Goal: Task Accomplishment & Management: Manage account settings

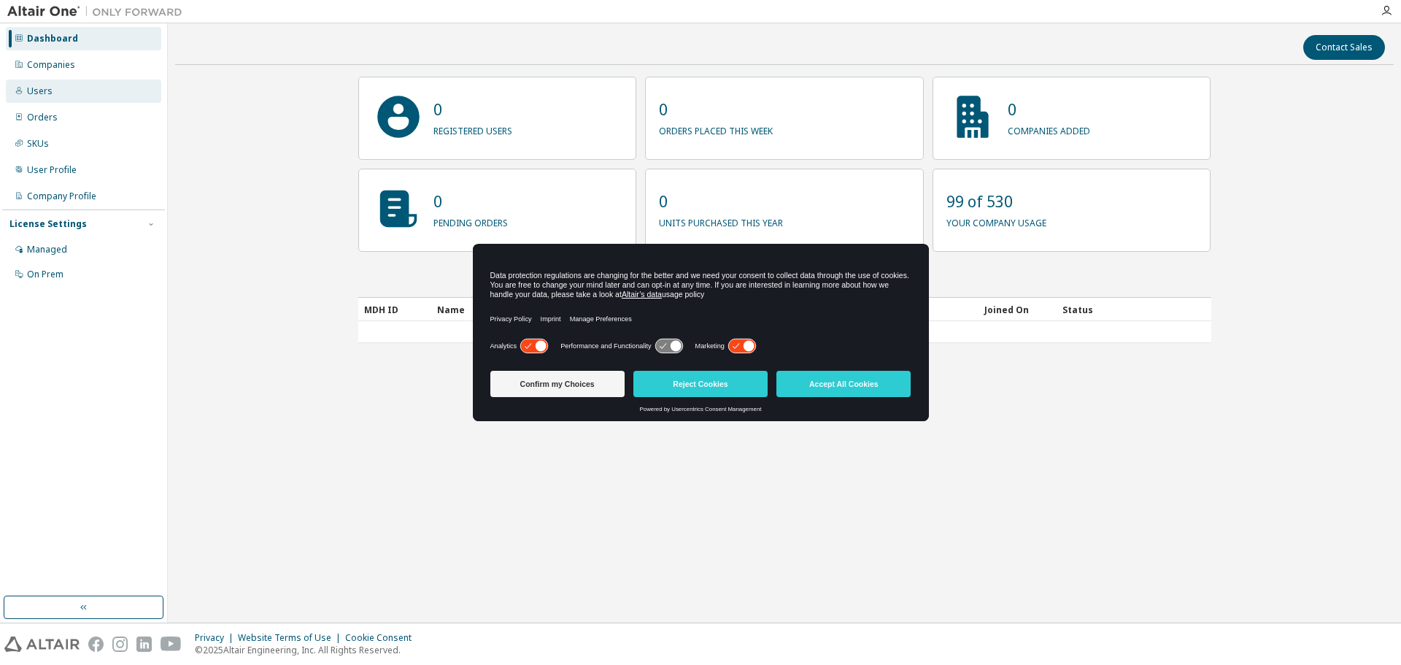
click at [48, 93] on div "Users" at bounding box center [40, 91] width 26 height 12
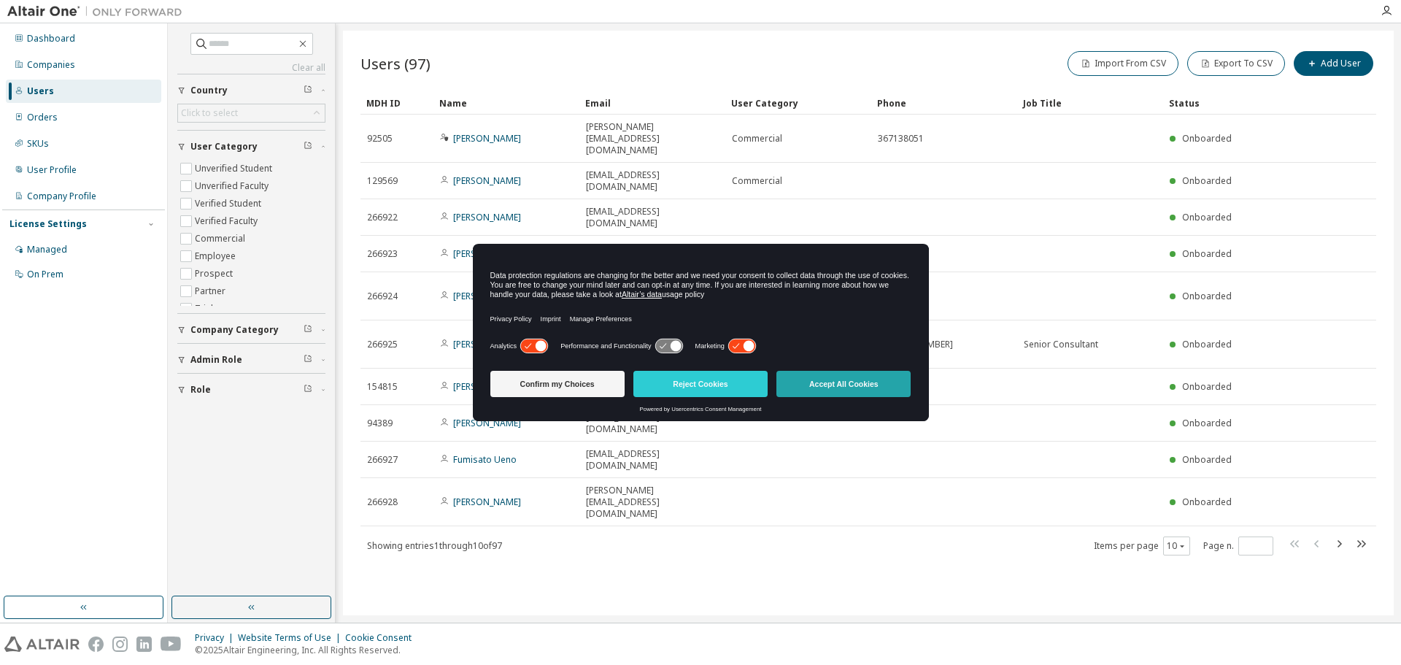
click at [870, 389] on button "Accept All Cookies" at bounding box center [843, 384] width 134 height 26
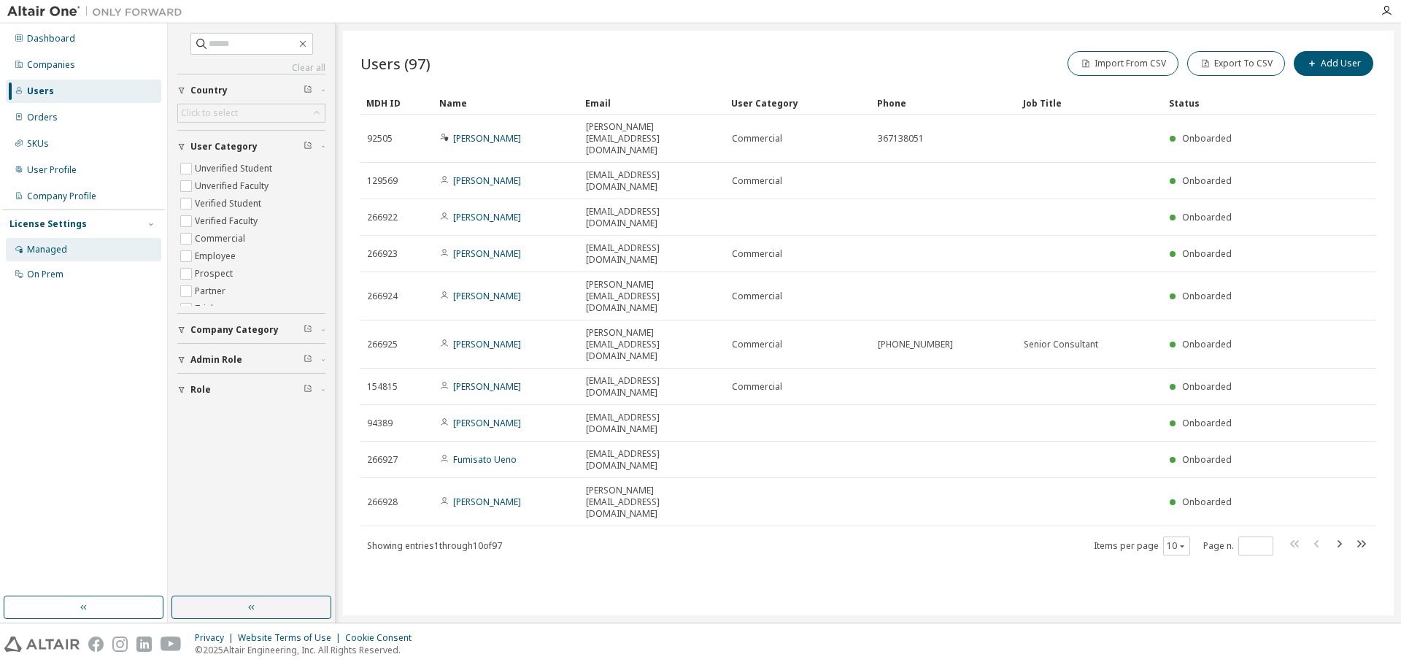
click at [58, 250] on div "Managed" at bounding box center [47, 250] width 40 height 12
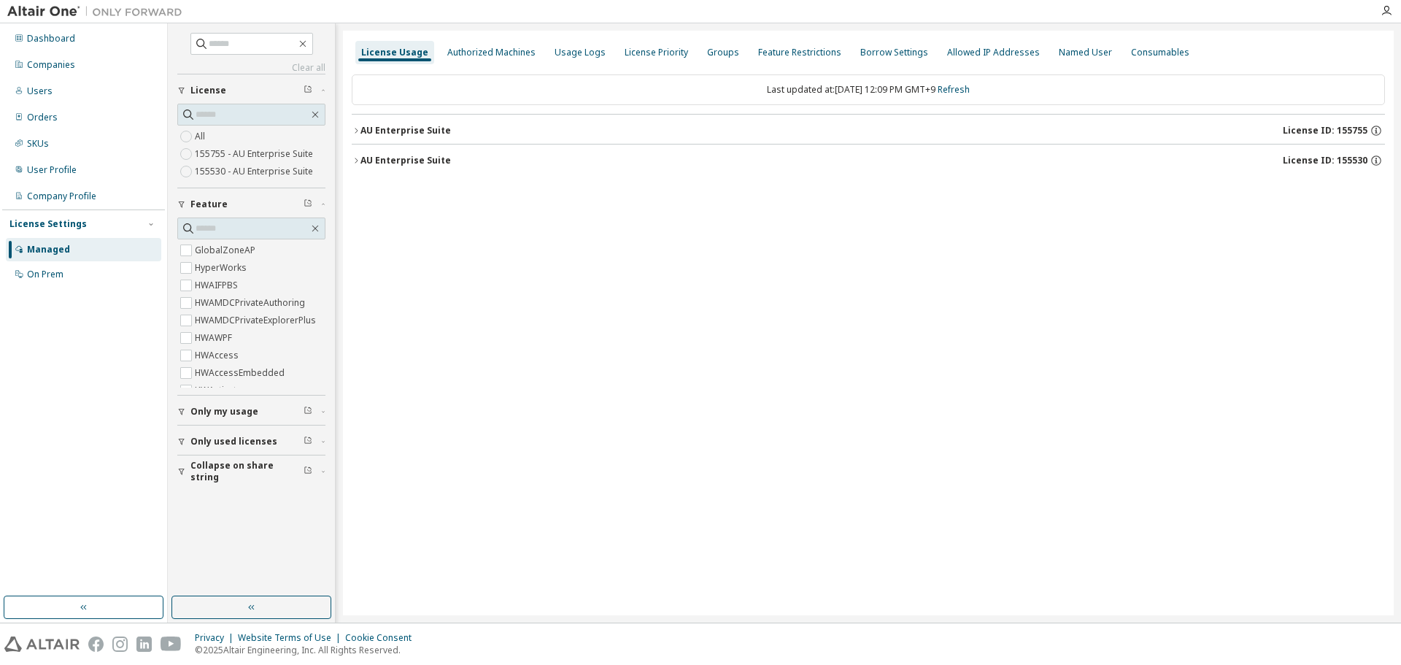
click at [353, 131] on icon "button" at bounding box center [356, 130] width 9 height 9
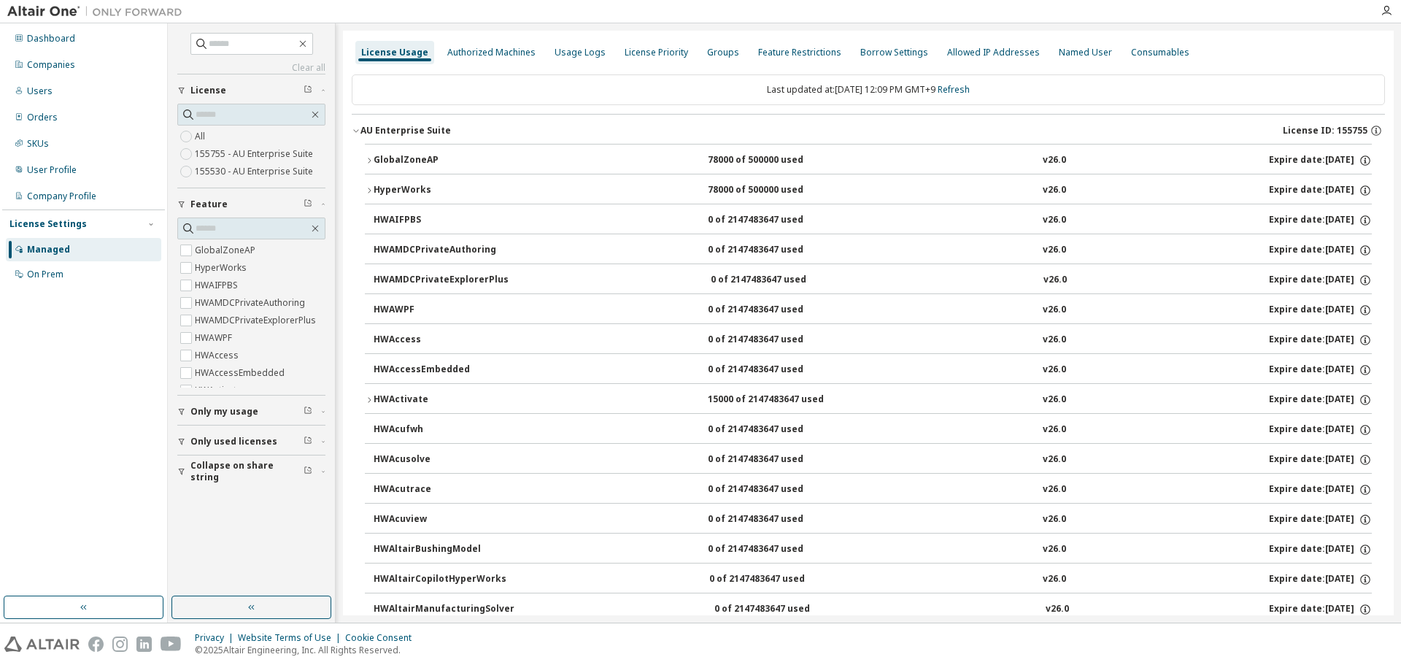
click at [357, 134] on icon "button" at bounding box center [356, 130] width 9 height 9
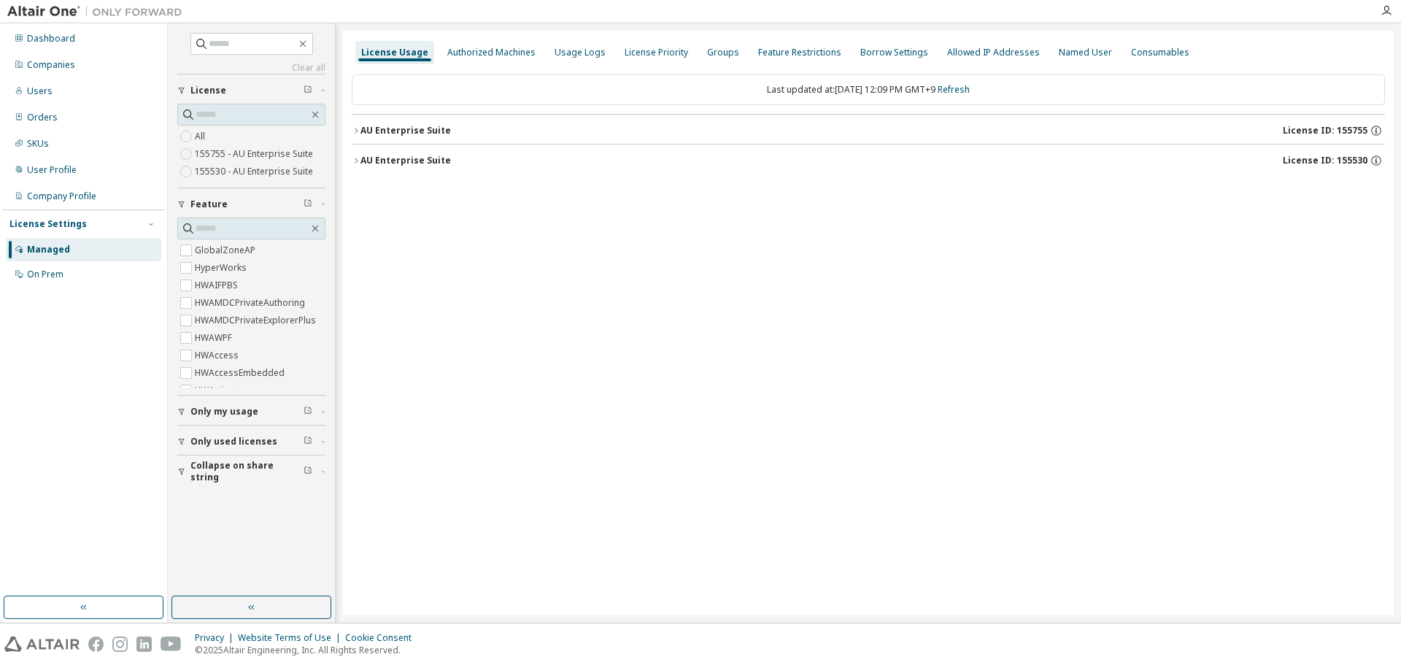
click at [419, 163] on div "AU Enterprise Suite" at bounding box center [405, 161] width 90 height 12
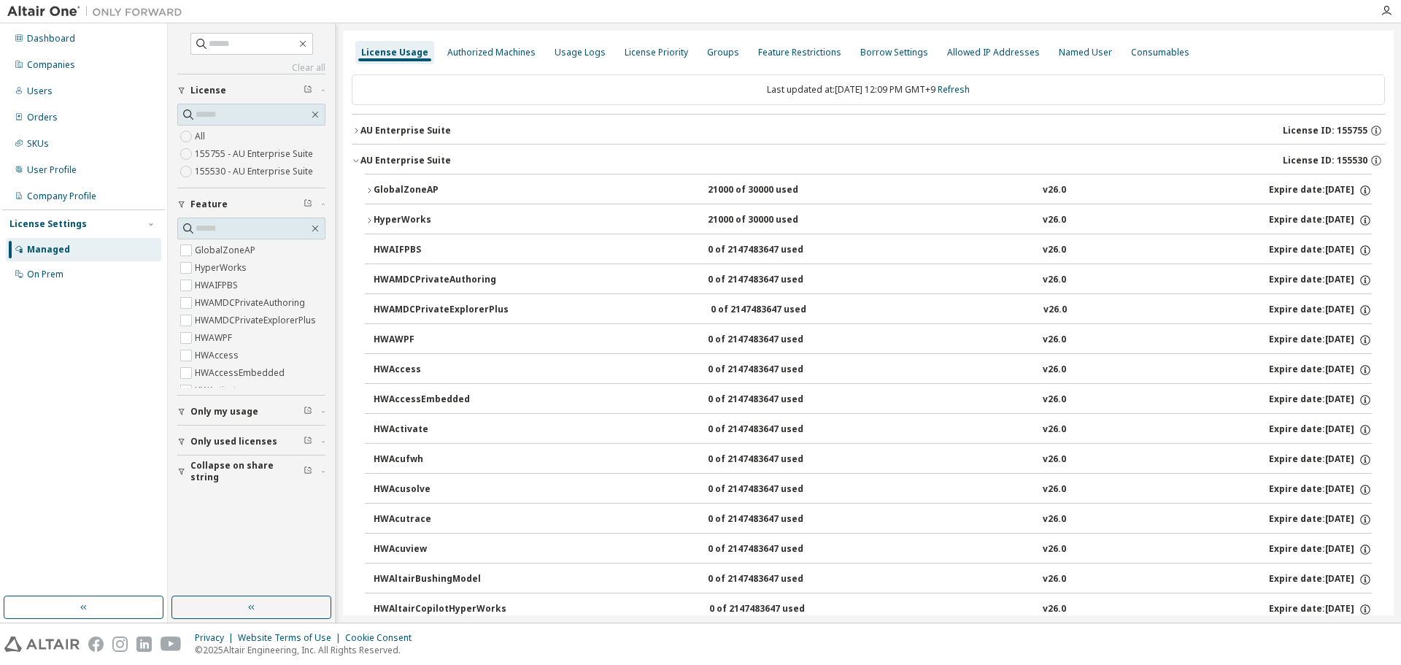
click at [419, 163] on div "AU Enterprise Suite" at bounding box center [405, 161] width 90 height 12
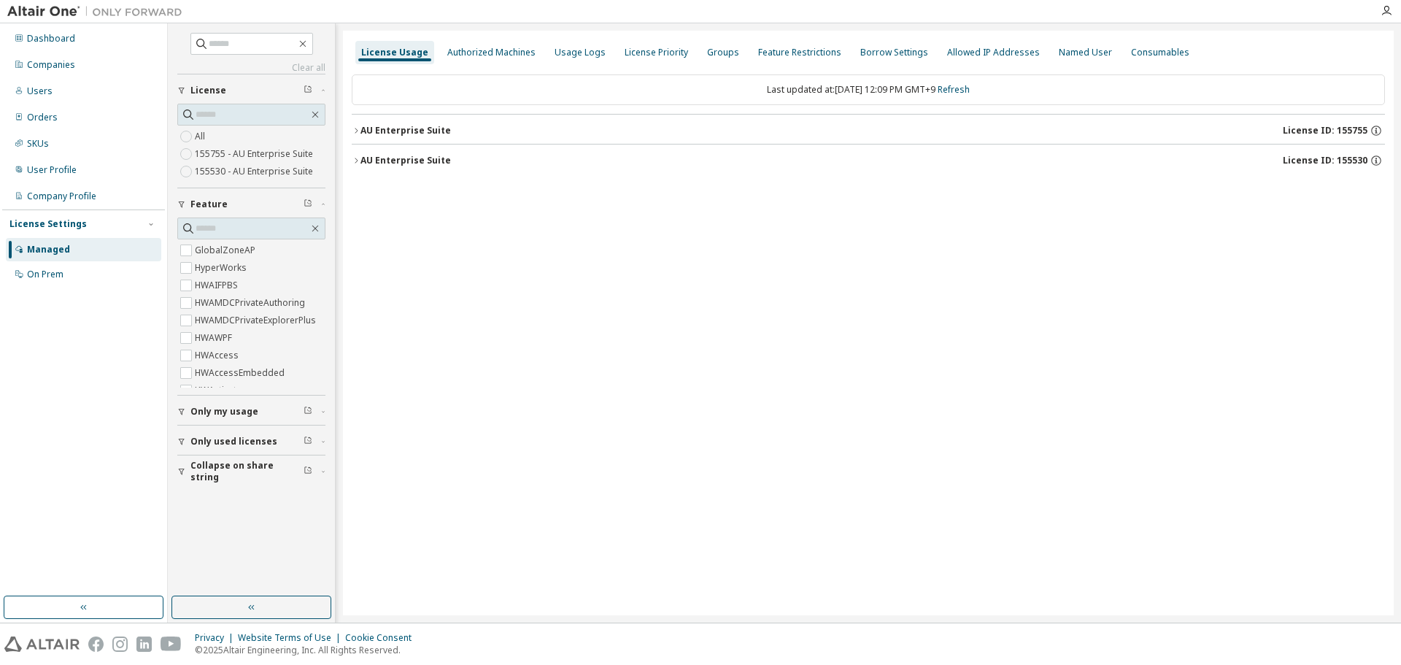
click at [1323, 158] on span "License ID: 155530" at bounding box center [1325, 161] width 85 height 12
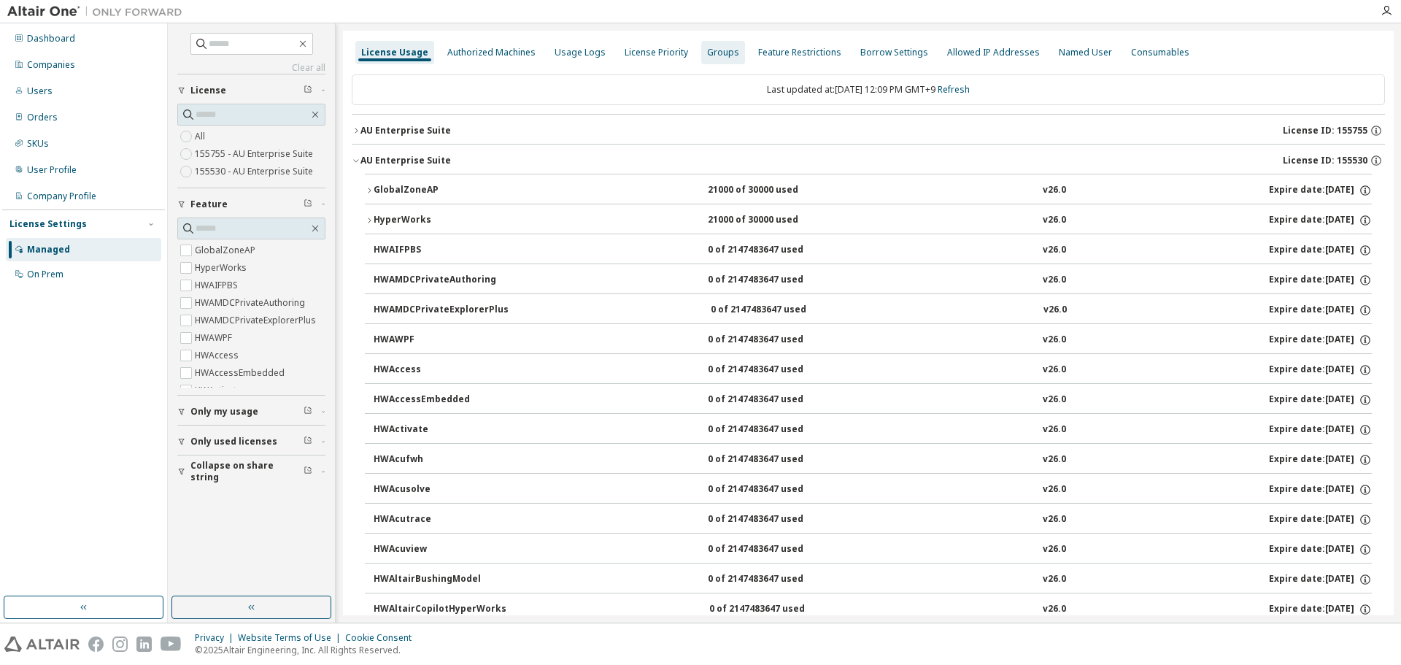
click at [716, 57] on div "Groups" at bounding box center [723, 53] width 32 height 12
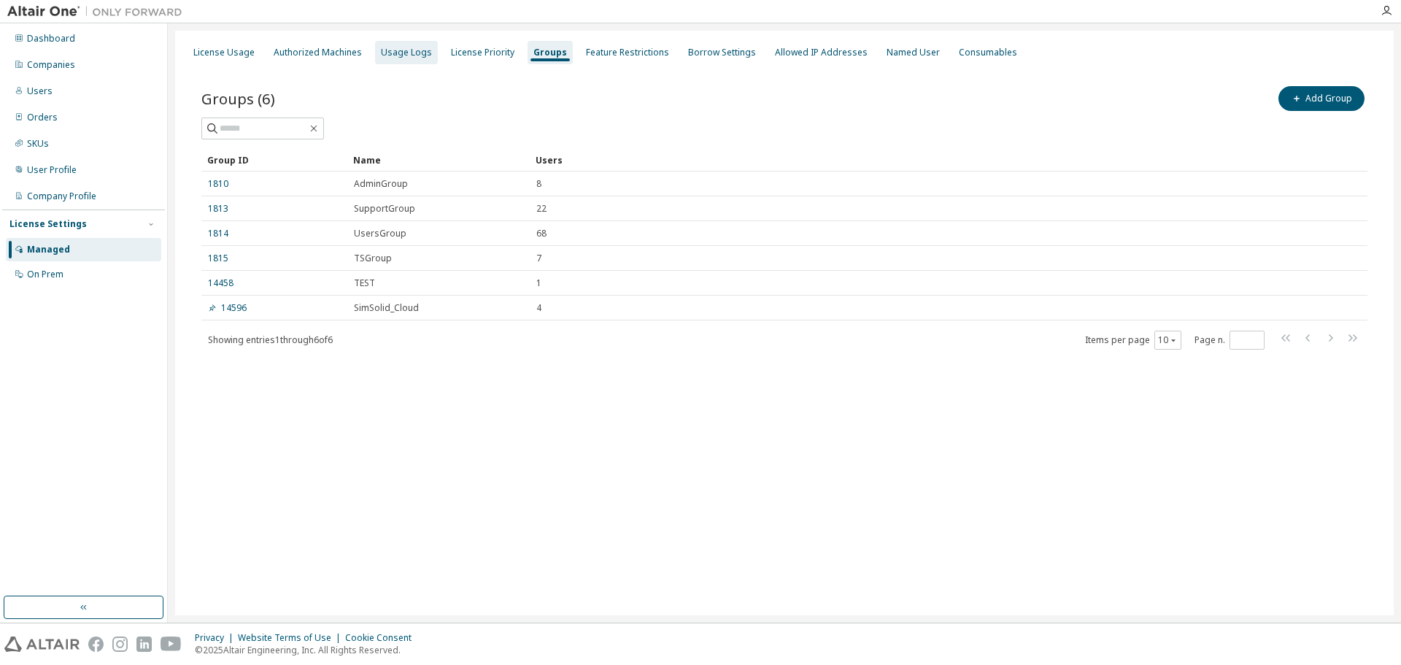
click at [401, 53] on div "Usage Logs" at bounding box center [406, 53] width 51 height 12
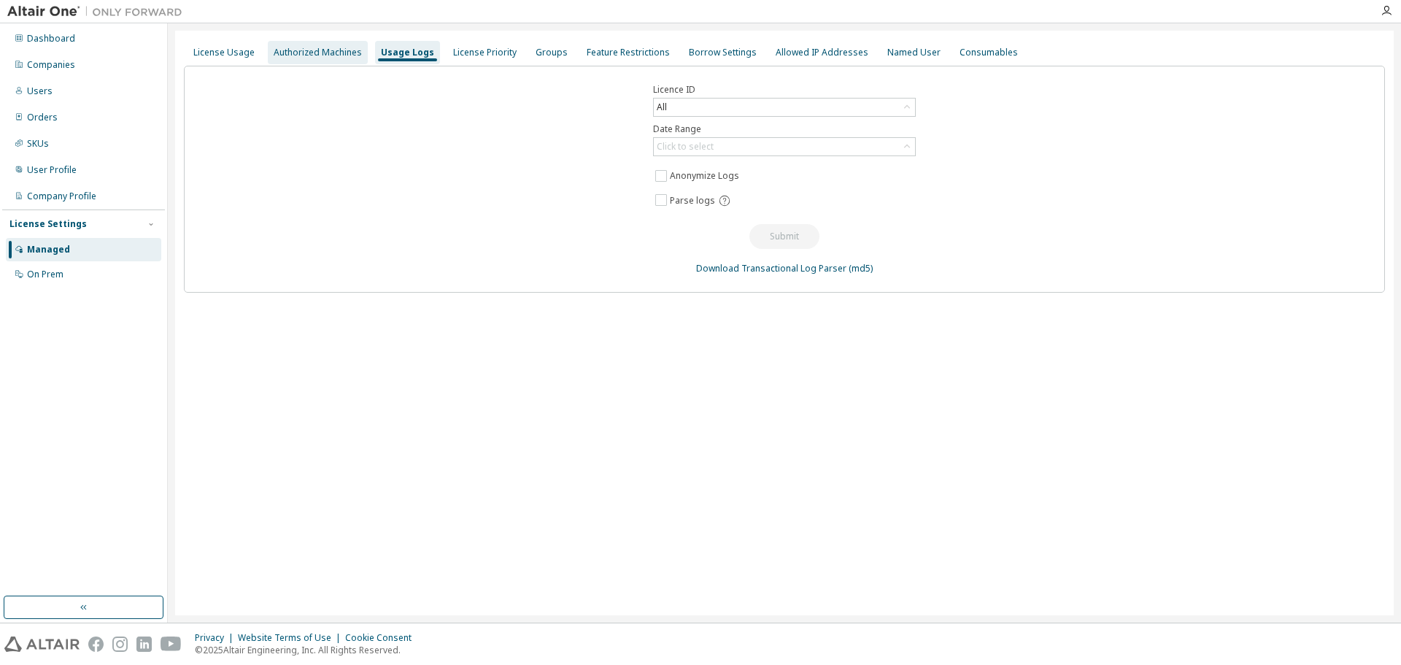
click at [315, 59] on div "Authorized Machines" at bounding box center [318, 52] width 100 height 23
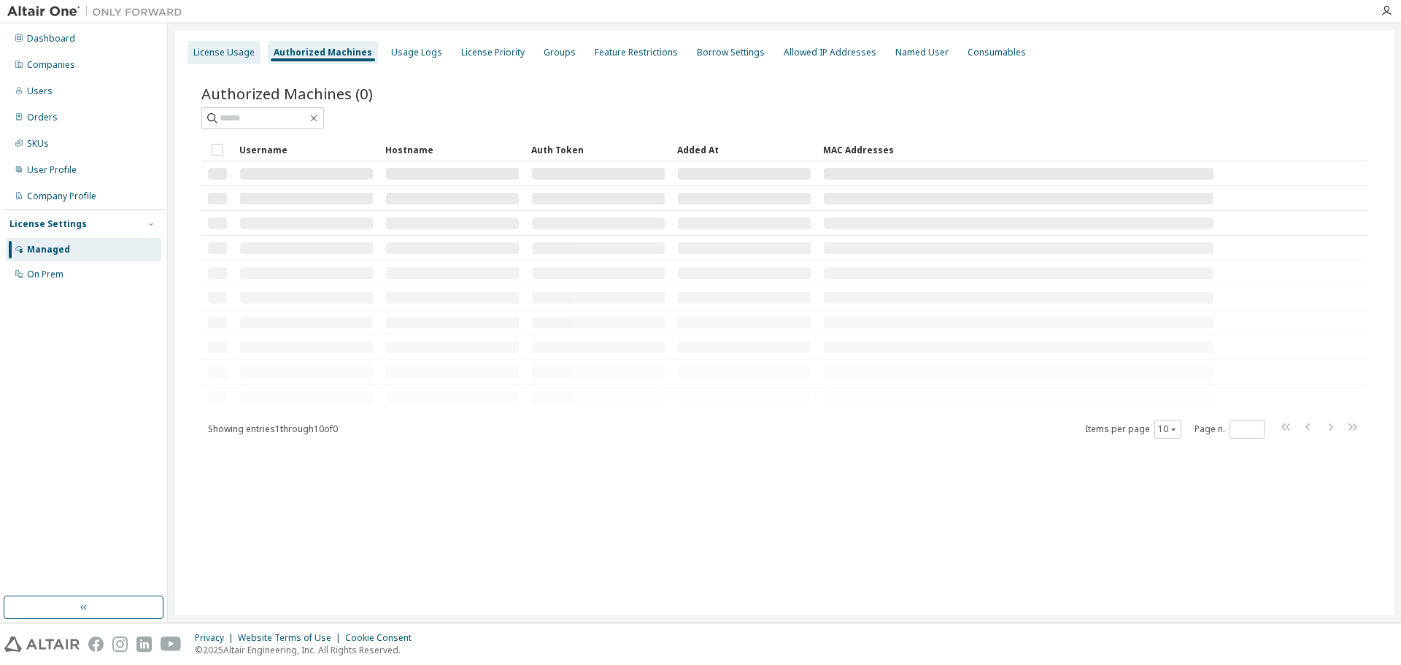
click at [219, 51] on div "License Usage" at bounding box center [223, 53] width 61 height 12
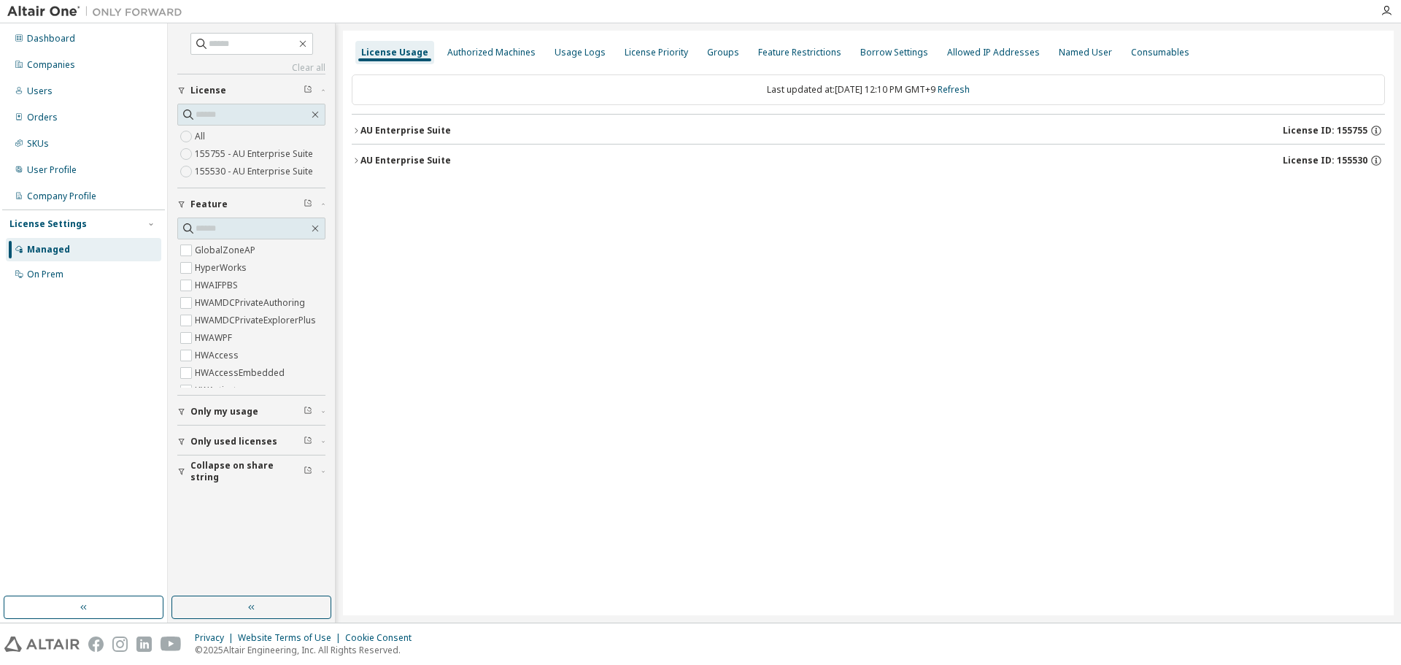
click at [407, 129] on div "AU Enterprise Suite" at bounding box center [405, 131] width 90 height 12
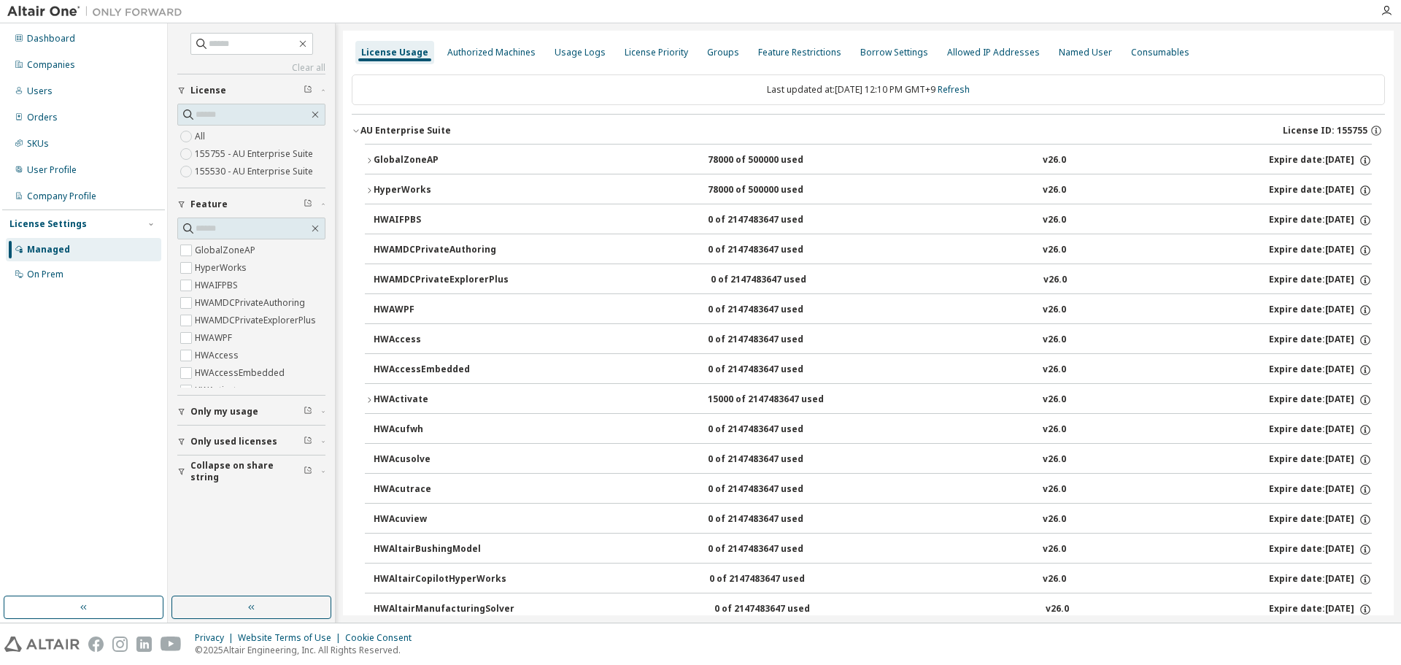
drag, startPoint x: 407, startPoint y: 129, endPoint x: 355, endPoint y: 132, distance: 51.9
click at [355, 132] on icon "button" at bounding box center [356, 130] width 9 height 9
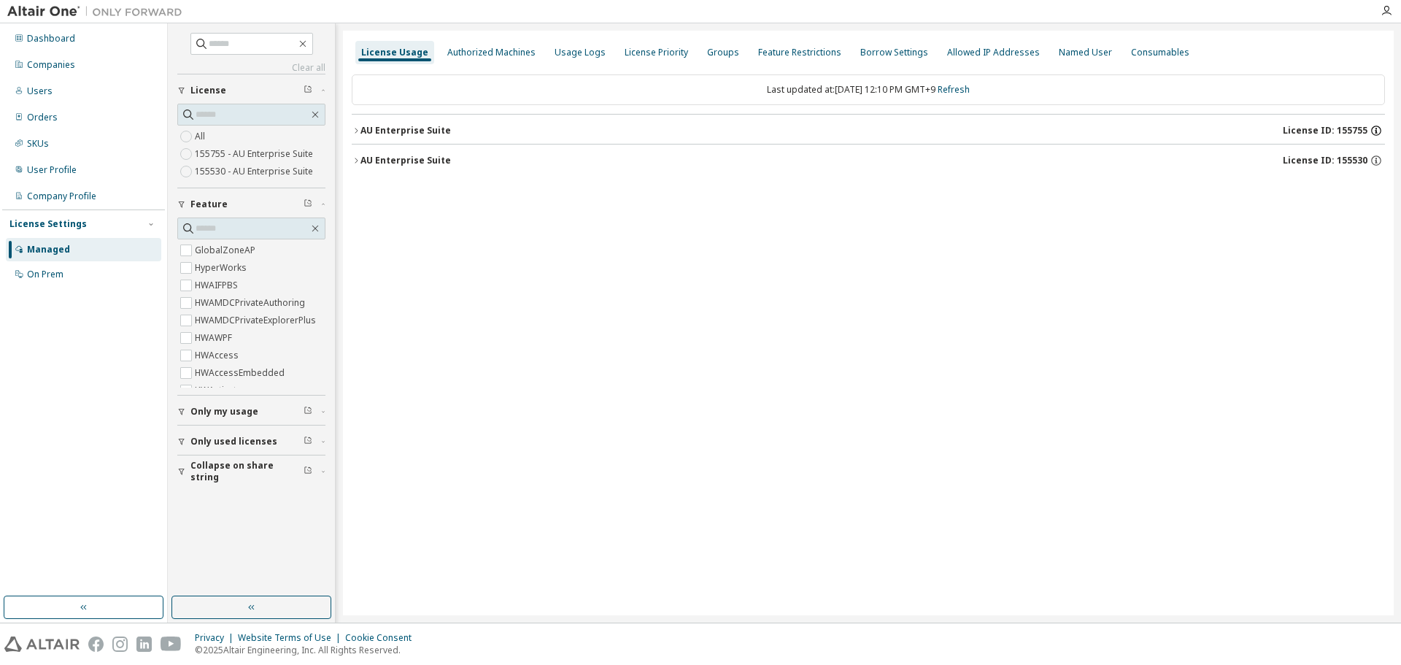
click at [1377, 131] on icon "button" at bounding box center [1376, 130] width 13 height 13
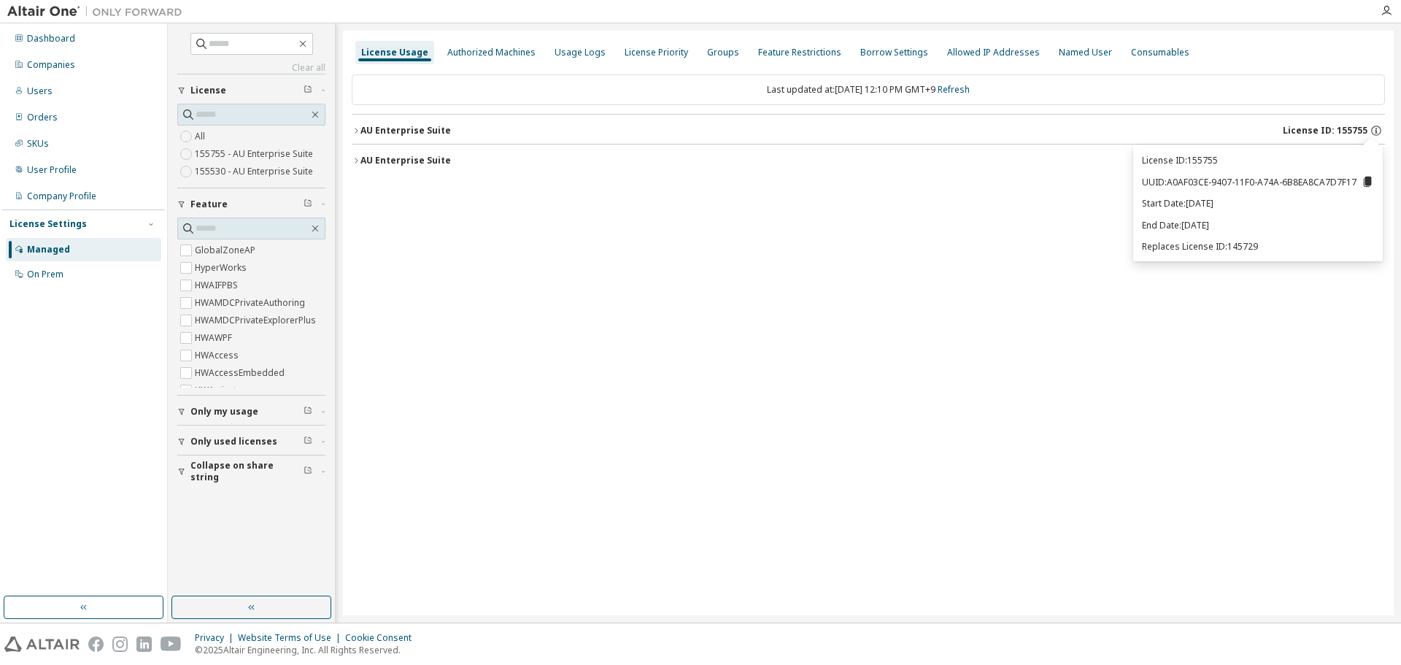
drag, startPoint x: 721, startPoint y: 236, endPoint x: 348, endPoint y: 206, distance: 374.1
click at [715, 236] on div "License Usage Authorized Machines Usage Logs License Priority Groups Feature Re…" at bounding box center [868, 323] width 1051 height 584
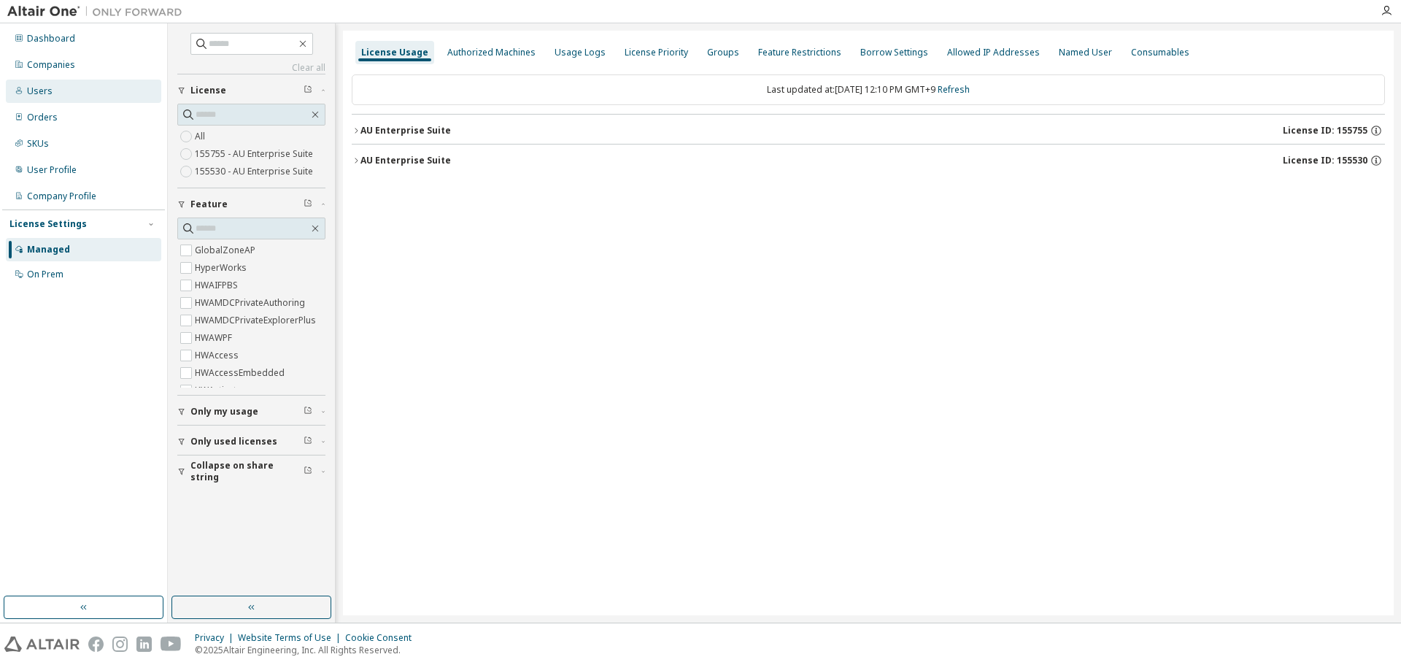
click at [49, 90] on div "Users" at bounding box center [40, 91] width 26 height 12
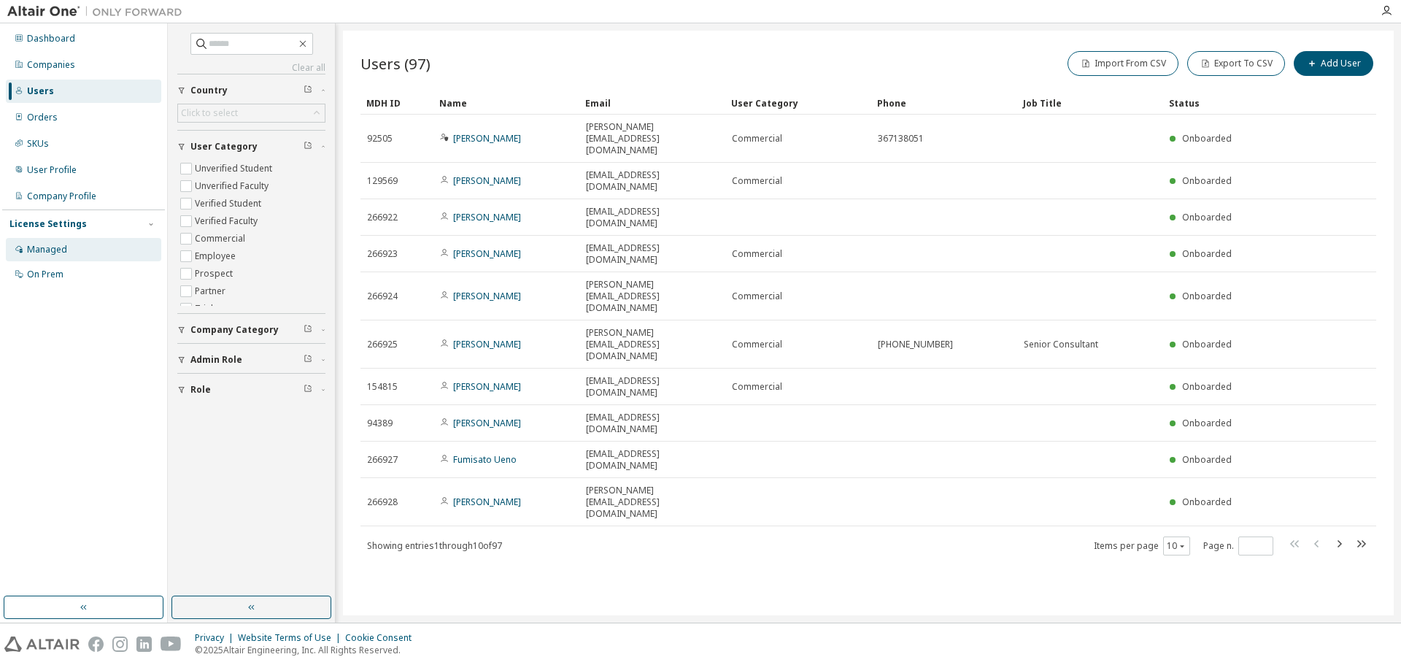
click at [44, 252] on div "Managed" at bounding box center [47, 250] width 40 height 12
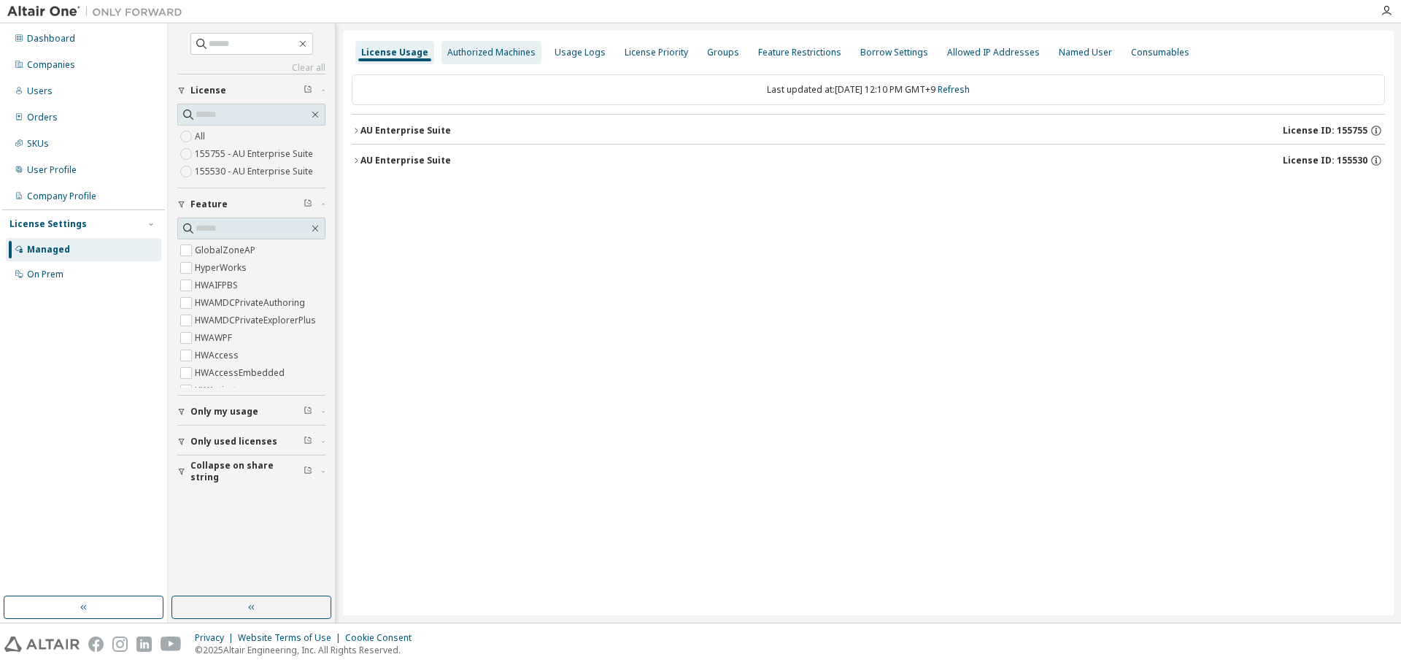
click at [491, 55] on div "Authorized Machines" at bounding box center [491, 53] width 88 height 12
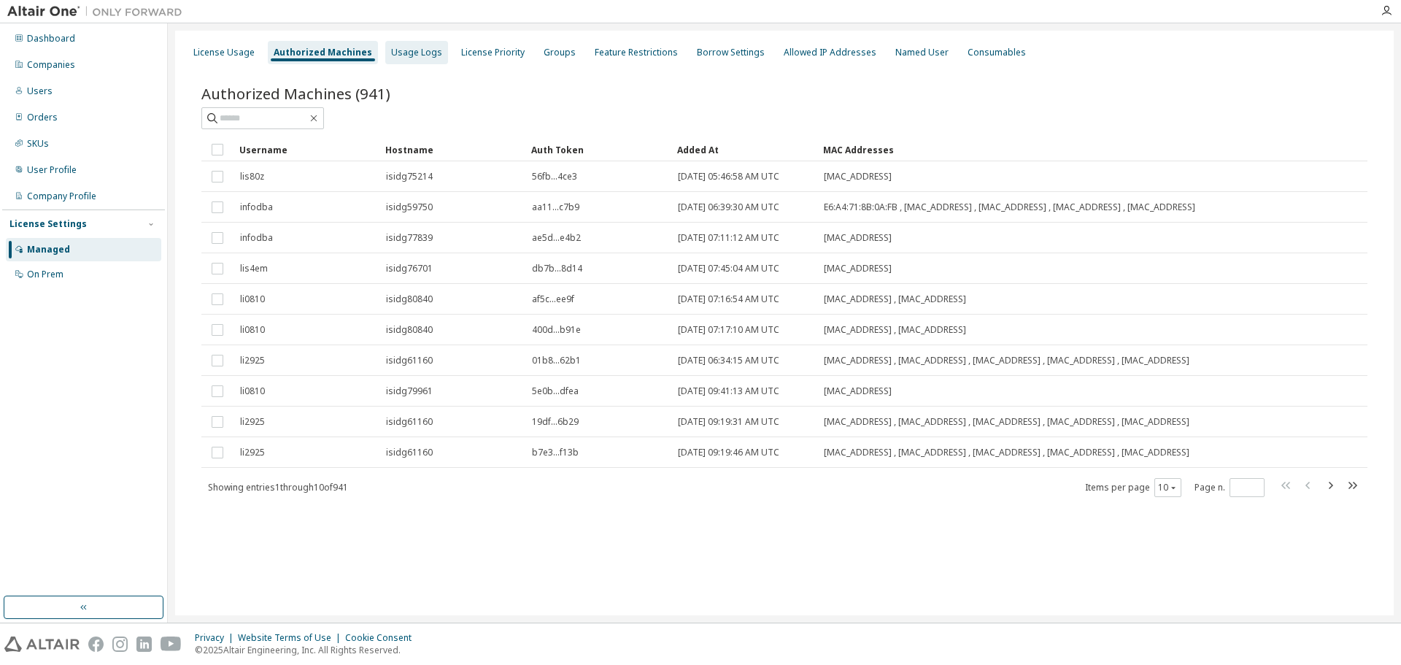
click at [417, 55] on div "Usage Logs" at bounding box center [416, 53] width 51 height 12
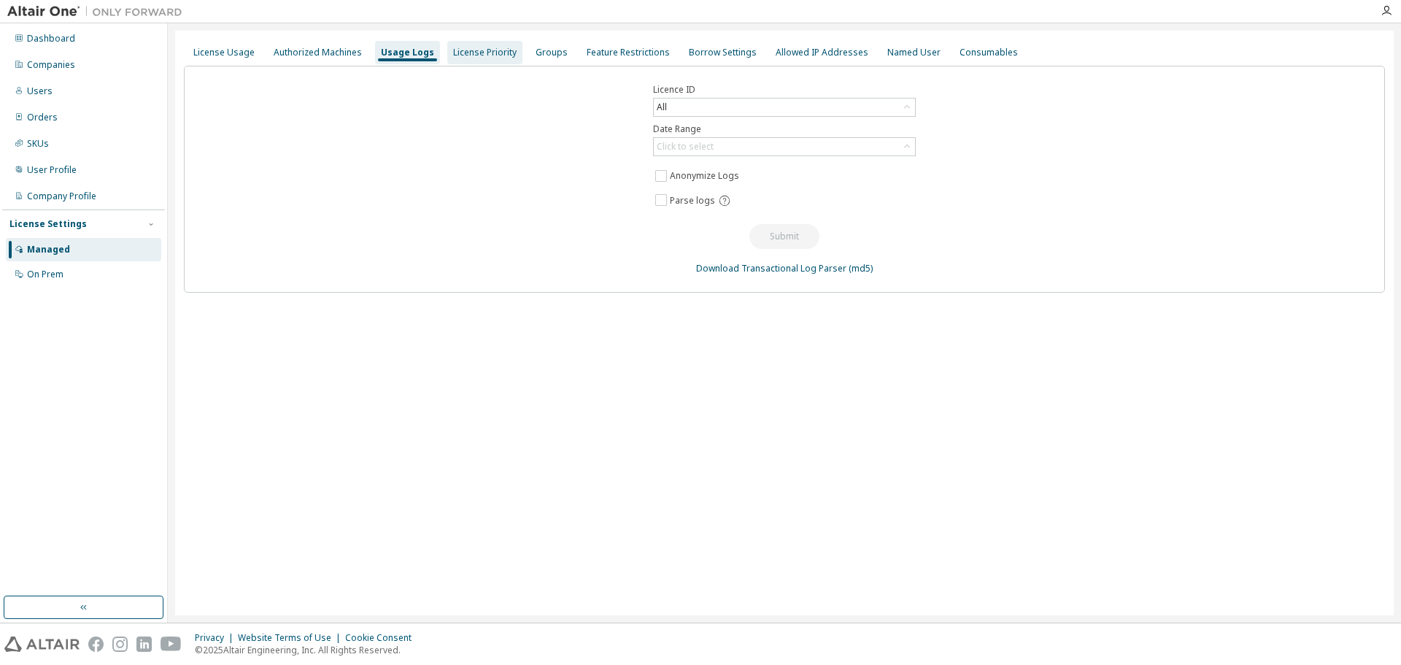
click at [478, 47] on div "License Priority" at bounding box center [484, 53] width 63 height 12
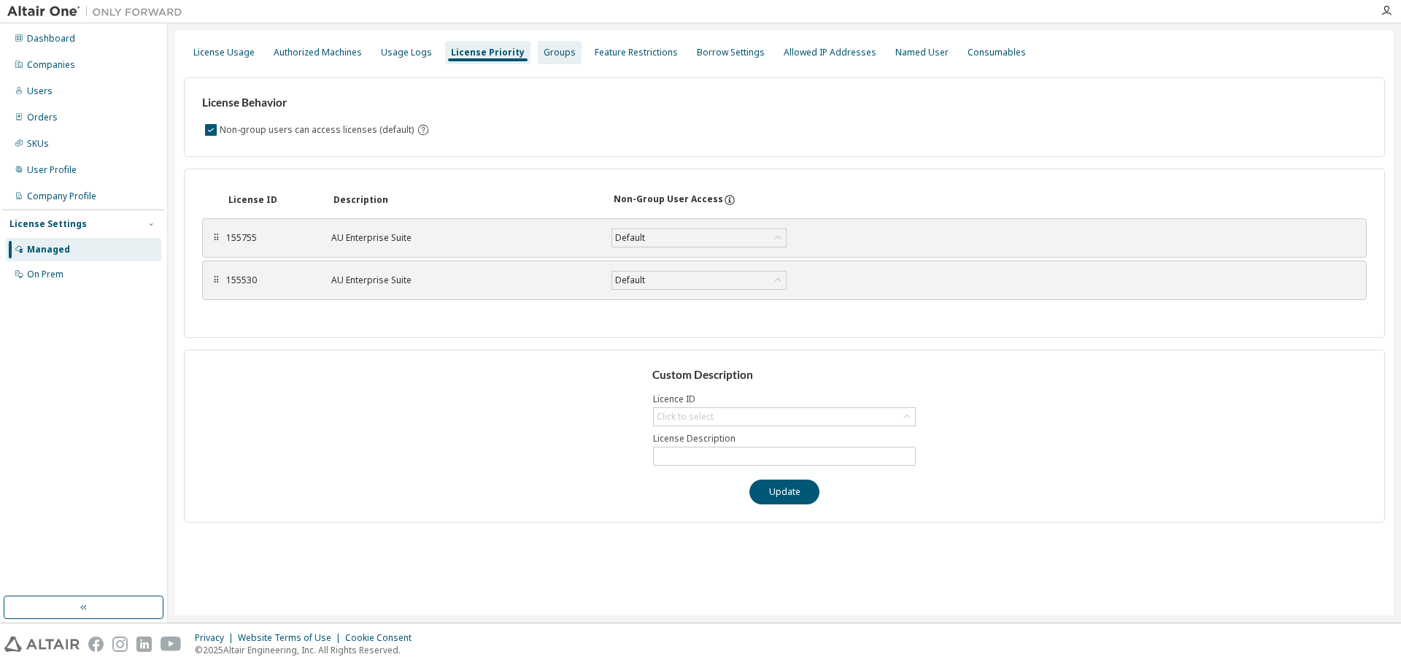
click at [552, 53] on div "Groups" at bounding box center [560, 53] width 32 height 12
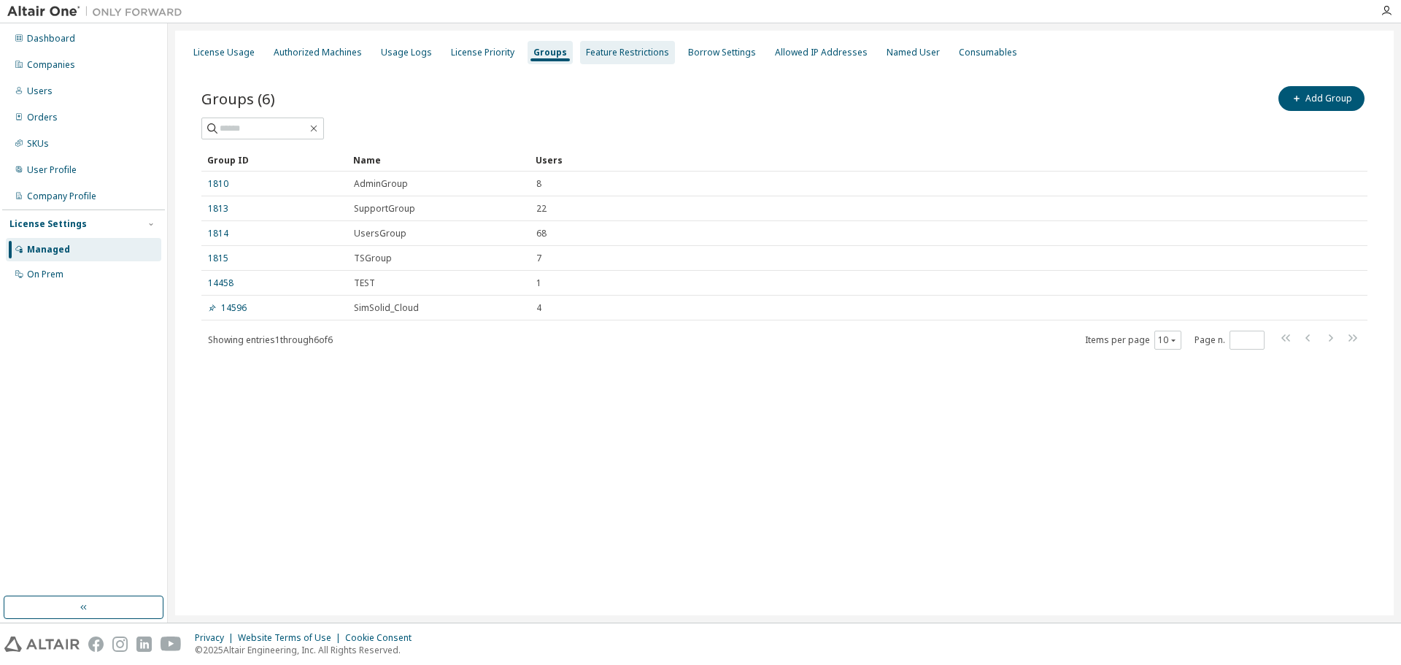
click at [612, 53] on div "Feature Restrictions" at bounding box center [627, 53] width 83 height 12
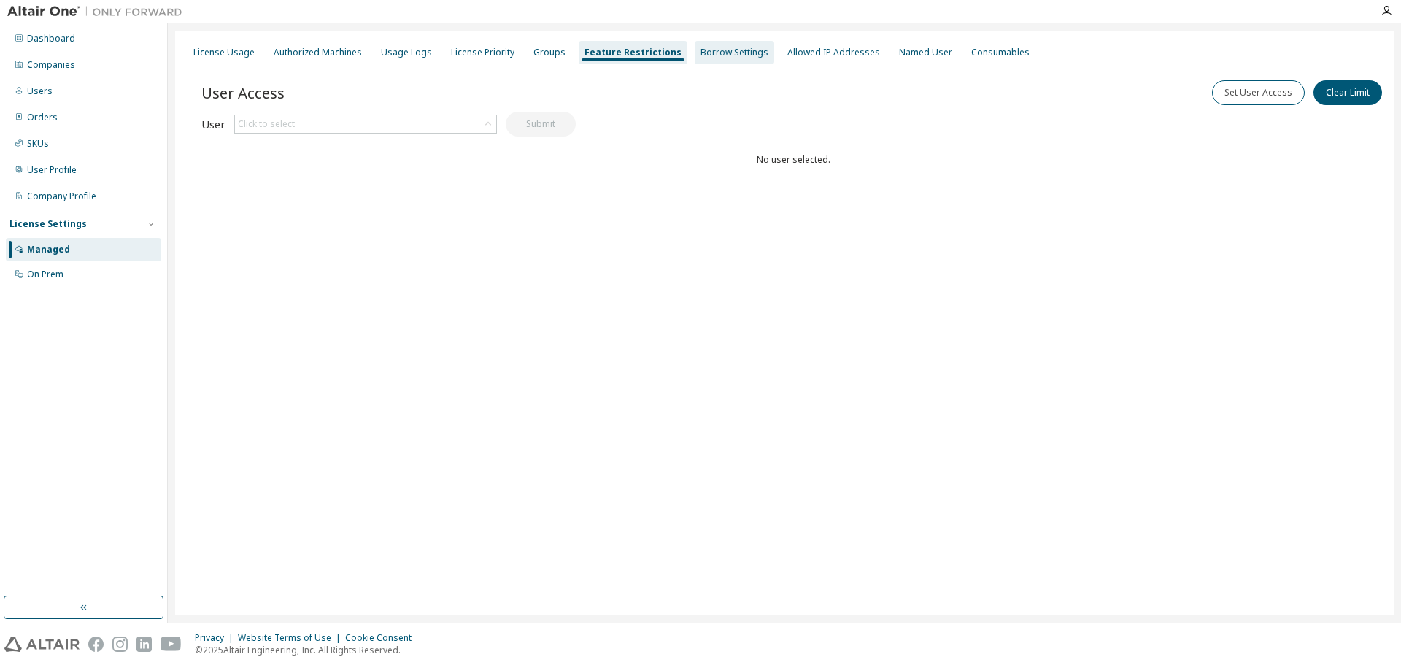
click at [722, 52] on div "Borrow Settings" at bounding box center [735, 53] width 68 height 12
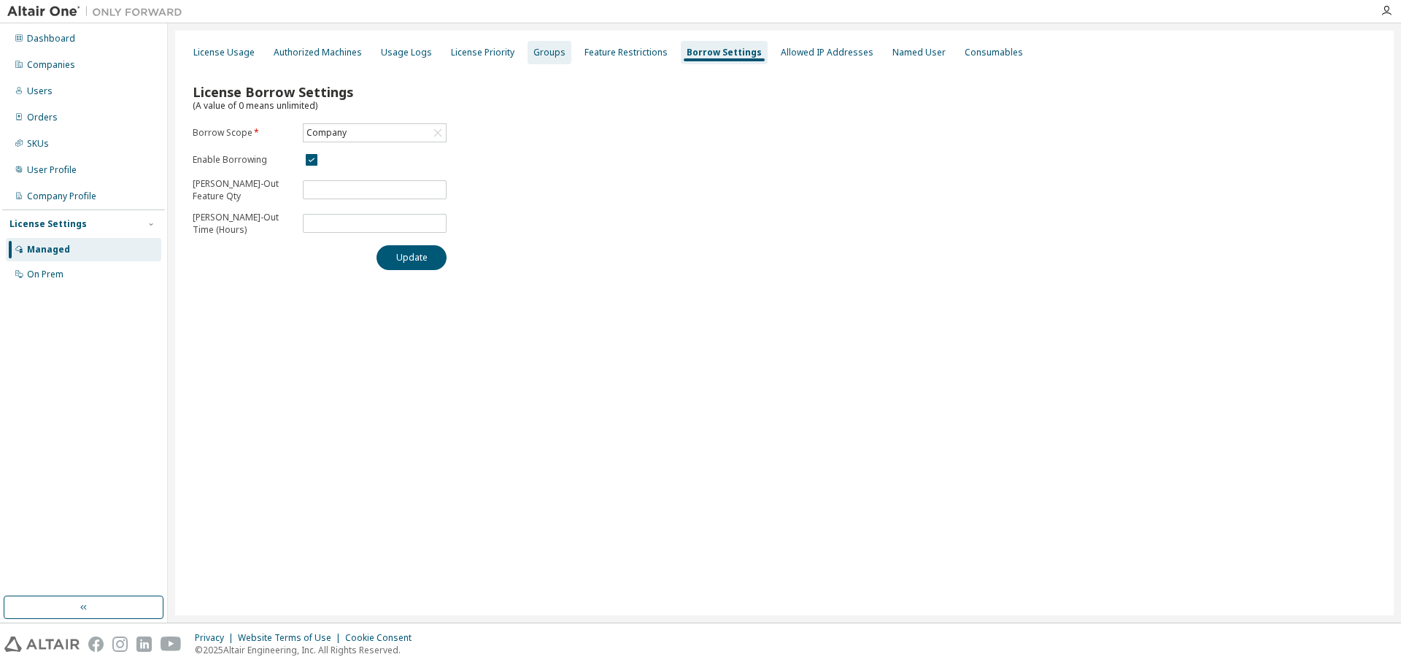
click at [536, 50] on div "Groups" at bounding box center [549, 53] width 32 height 12
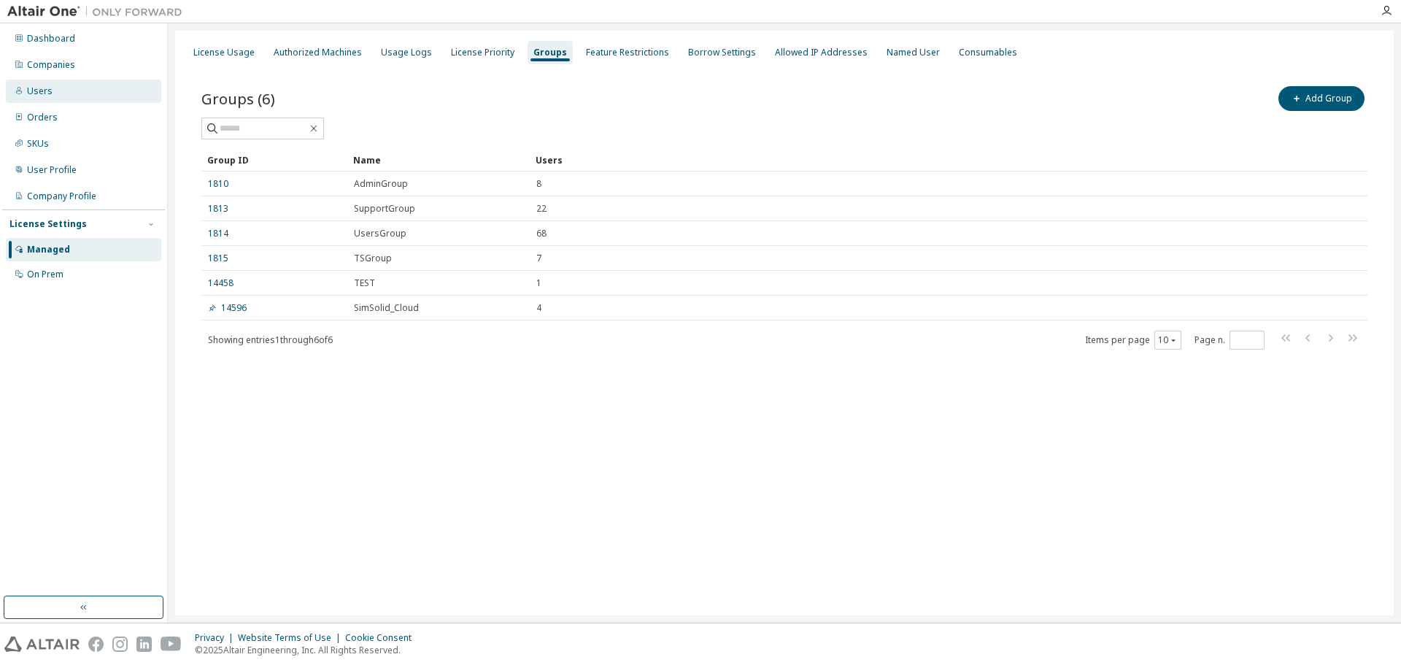
click at [44, 91] on div "Users" at bounding box center [40, 91] width 26 height 12
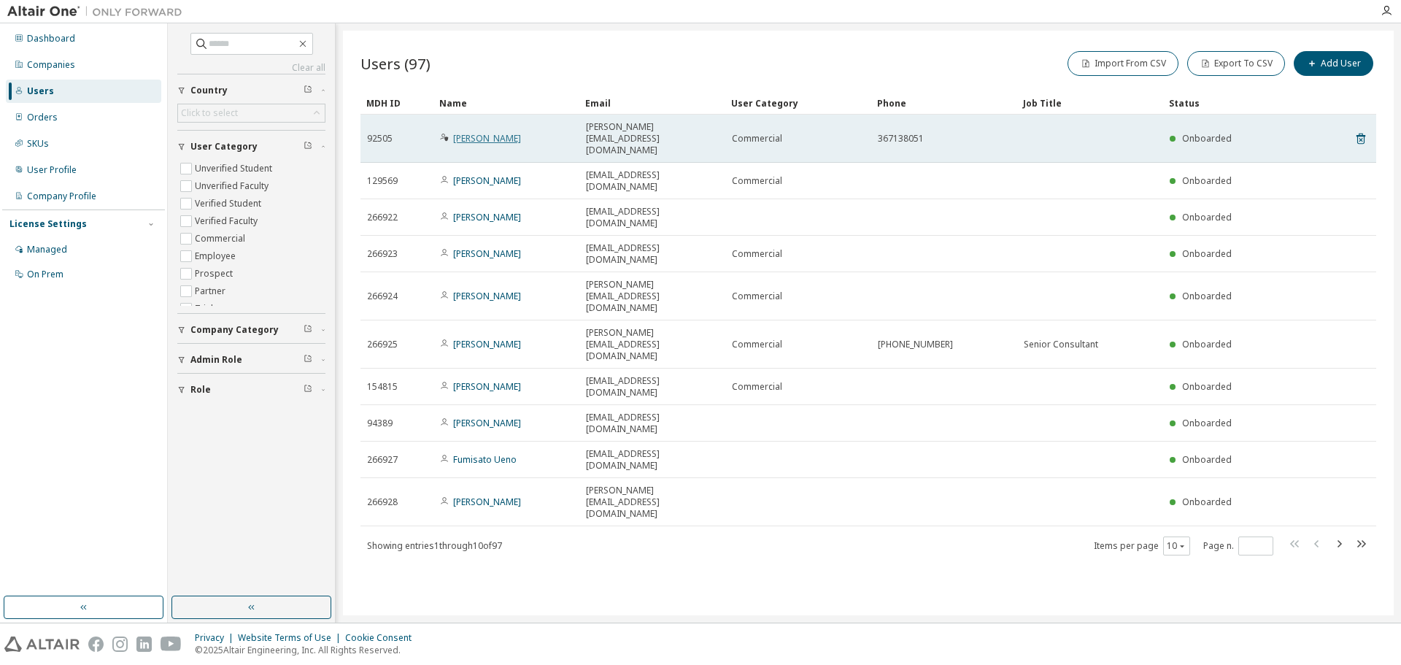
click at [511, 132] on link "[PERSON_NAME]" at bounding box center [487, 138] width 68 height 12
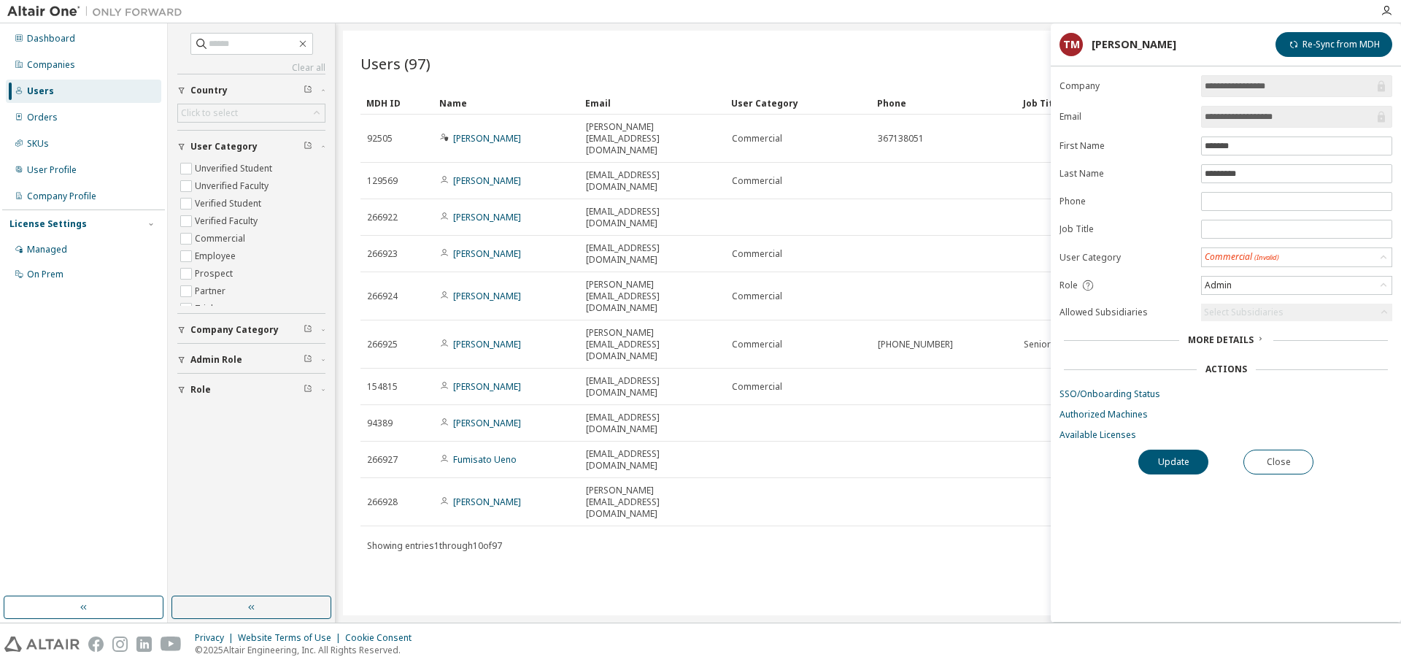
click at [844, 449] on div "Users (97) Import From CSV Export To CSV Add User Clear Load Save Save As Field…" at bounding box center [868, 323] width 1051 height 584
click at [647, 449] on div "Users (97) Import From CSV Export To CSV Add User Clear Load Save Save As Field…" at bounding box center [868, 323] width 1051 height 584
click at [859, 443] on div "Users (97) Import From CSV Export To CSV Add User Clear Load Save Save As Field…" at bounding box center [868, 323] width 1051 height 584
click at [711, 429] on div "Users (97) Import From CSV Export To CSV Add User Clear Load Save Save As Field…" at bounding box center [868, 323] width 1051 height 584
click at [53, 249] on div "Managed" at bounding box center [47, 250] width 40 height 12
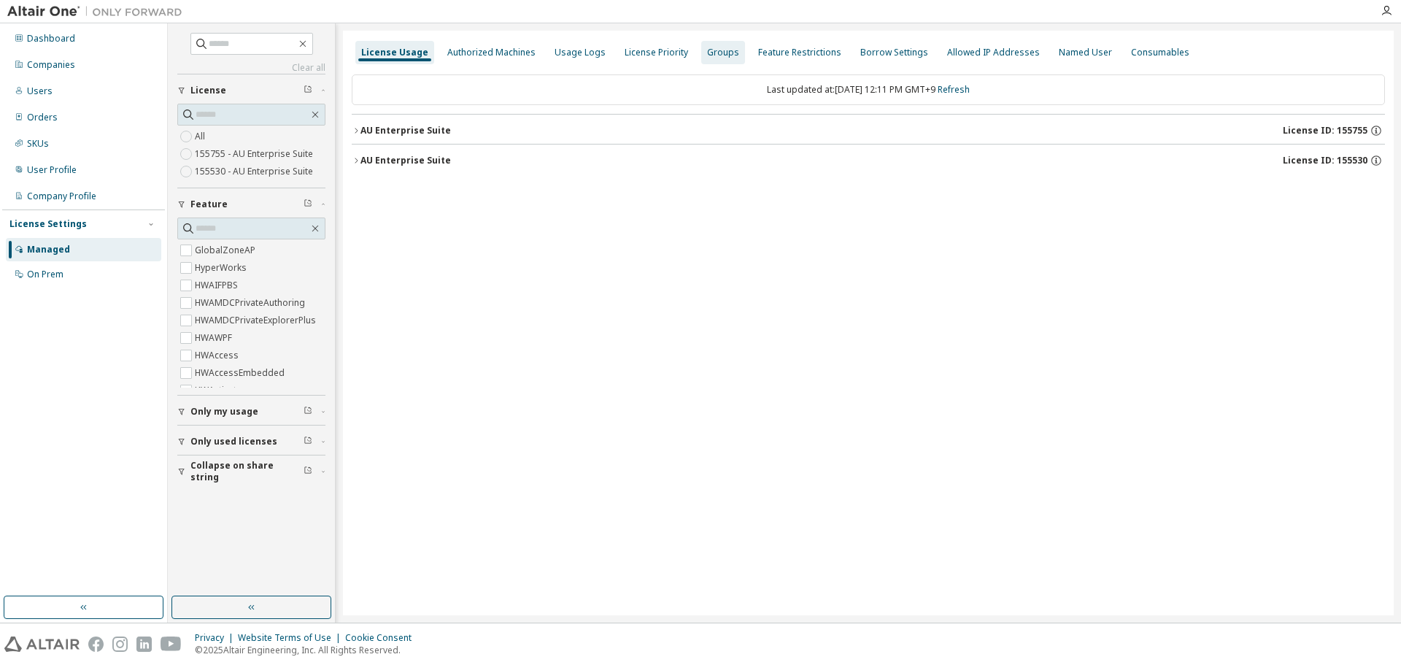
click at [718, 53] on div "Groups" at bounding box center [723, 53] width 32 height 12
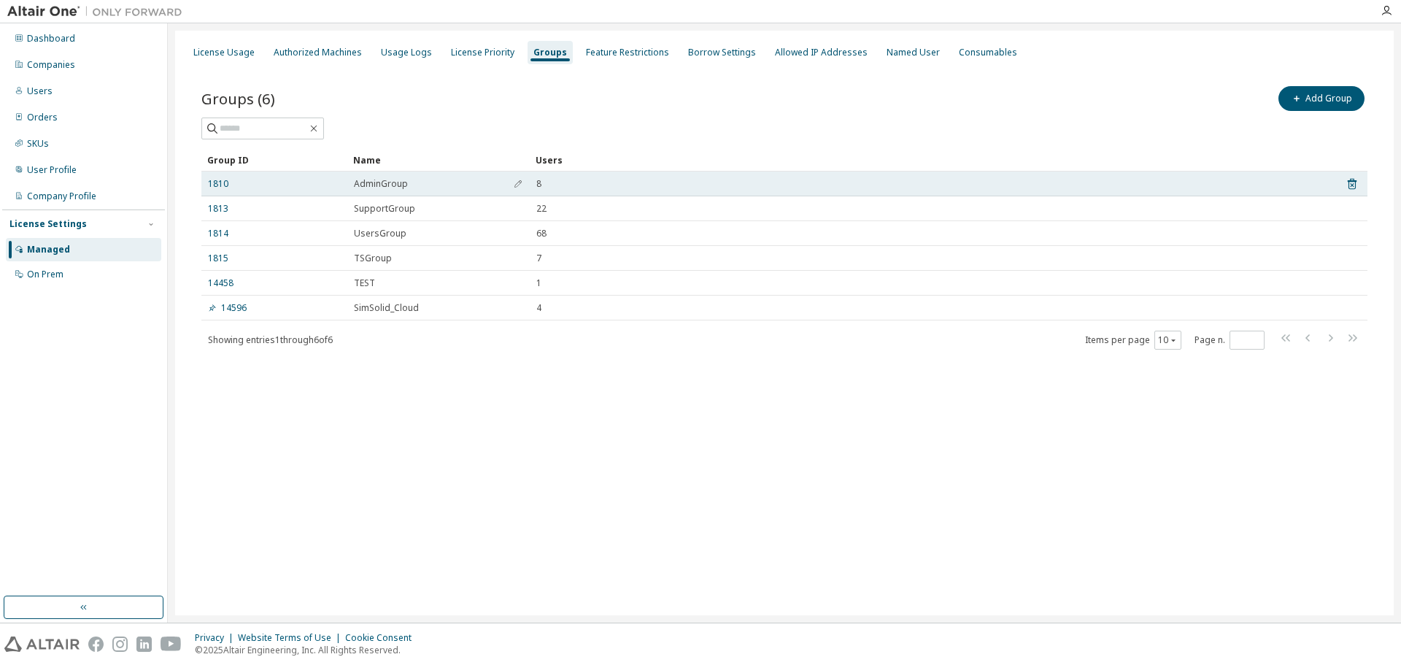
click at [382, 188] on span "AdminGroup" at bounding box center [381, 184] width 54 height 12
click at [222, 182] on link "1810" at bounding box center [218, 184] width 20 height 12
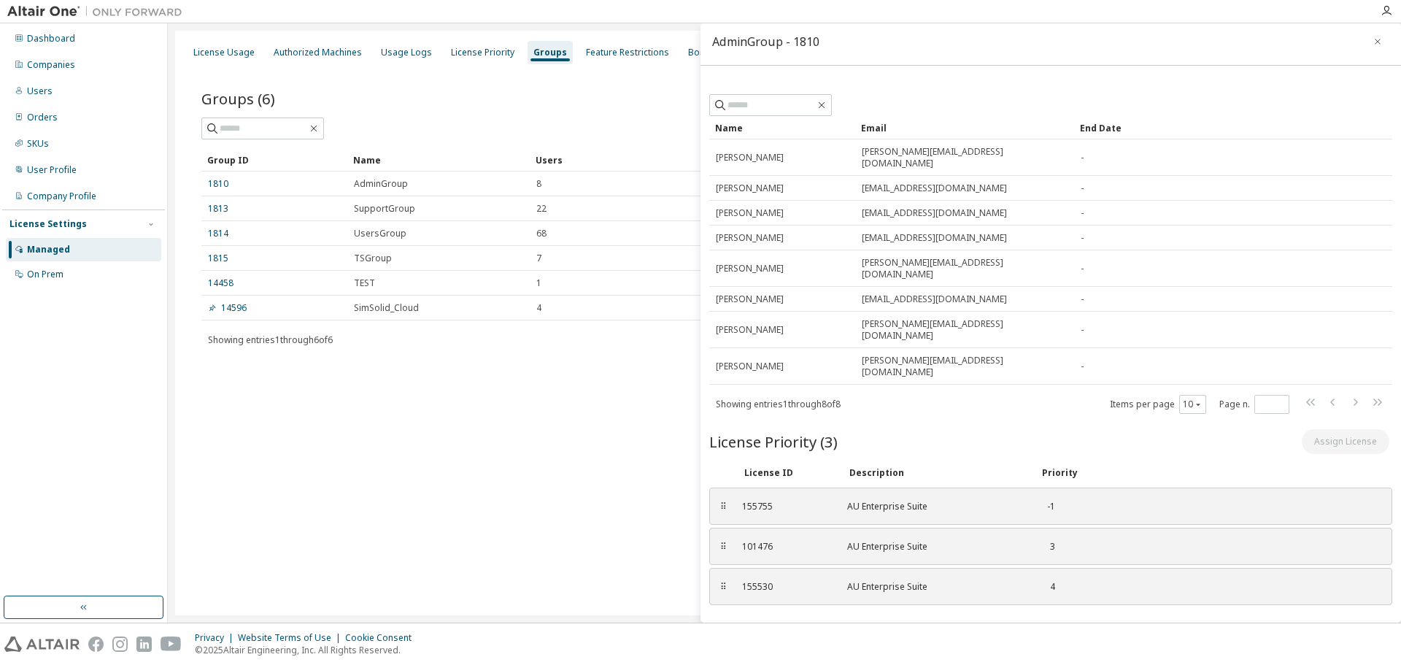
scroll to position [7, 0]
click at [857, 633] on div "Make Default Group Make Auto Route Default Group" at bounding box center [1050, 645] width 683 height 25
drag, startPoint x: 856, startPoint y: 471, endPoint x: 857, endPoint y: 464, distance: 7.3
click at [856, 486] on div "⠿ 155755 AU Enterprise Suite -1" at bounding box center [1050, 504] width 683 height 37
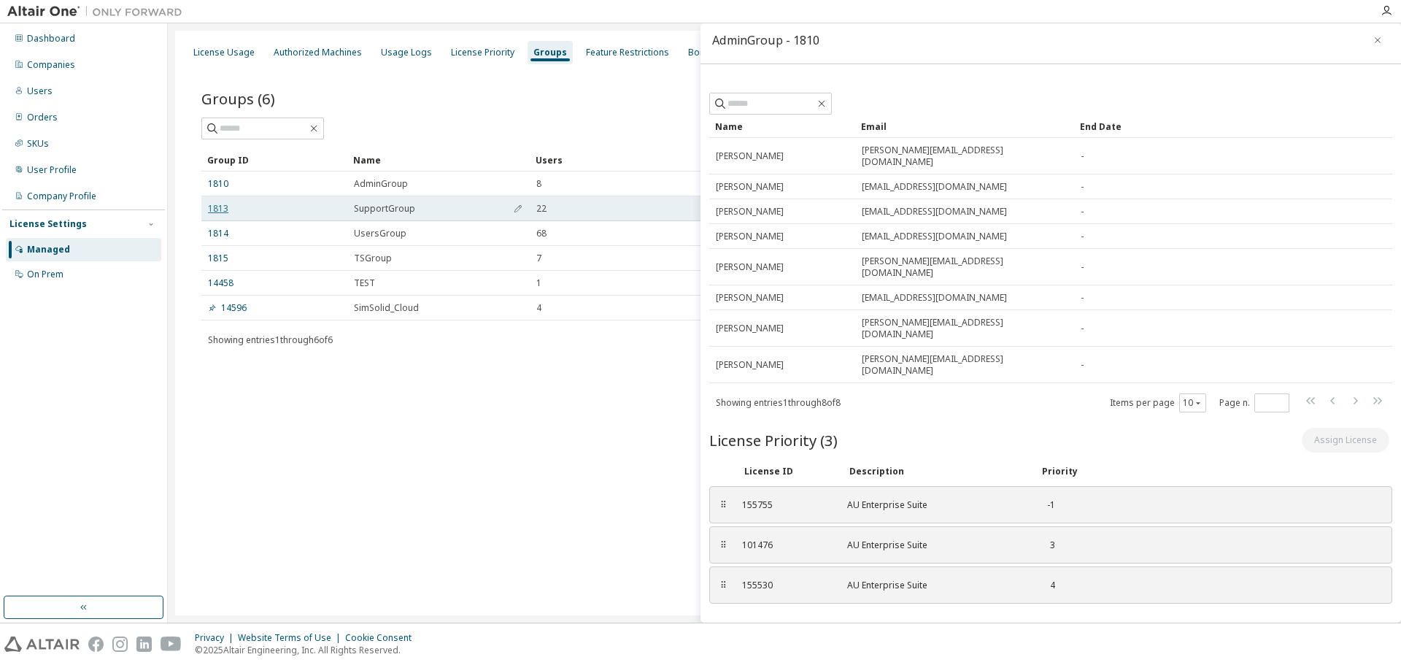
click at [222, 206] on link "1813" at bounding box center [218, 209] width 20 height 12
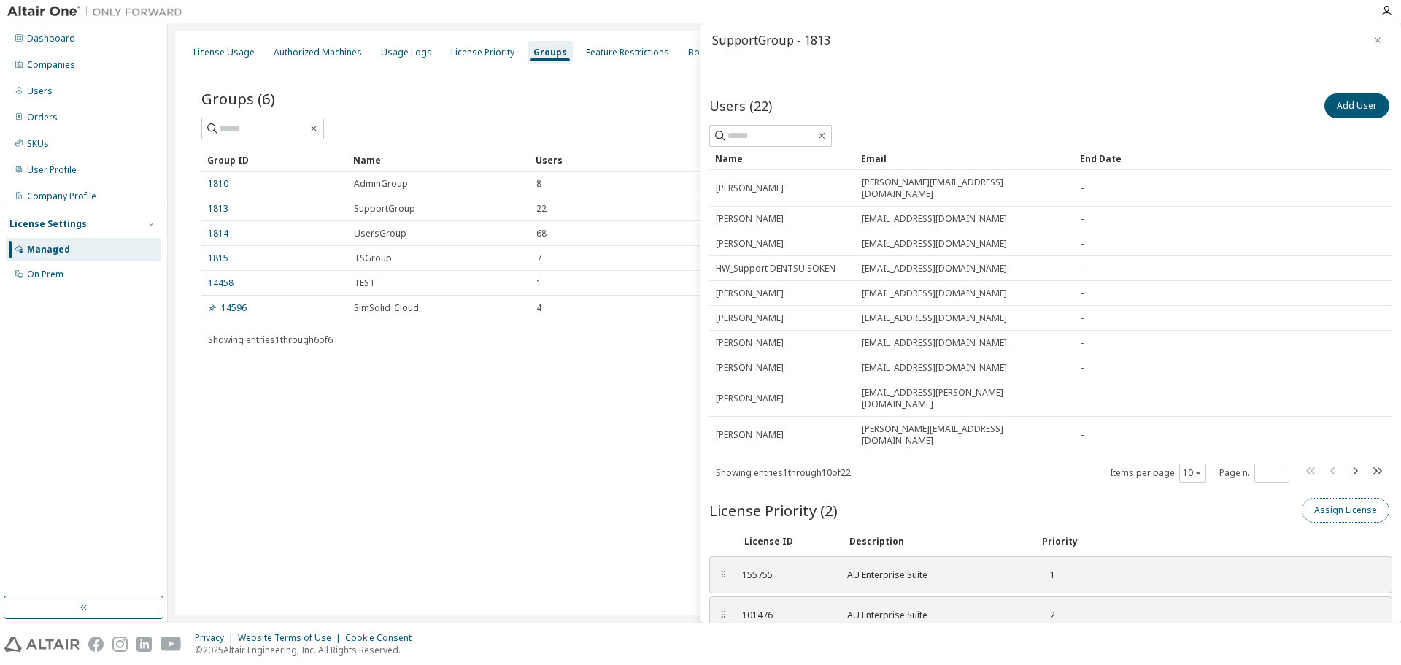
click at [1302, 498] on button "Assign License" at bounding box center [1346, 510] width 88 height 25
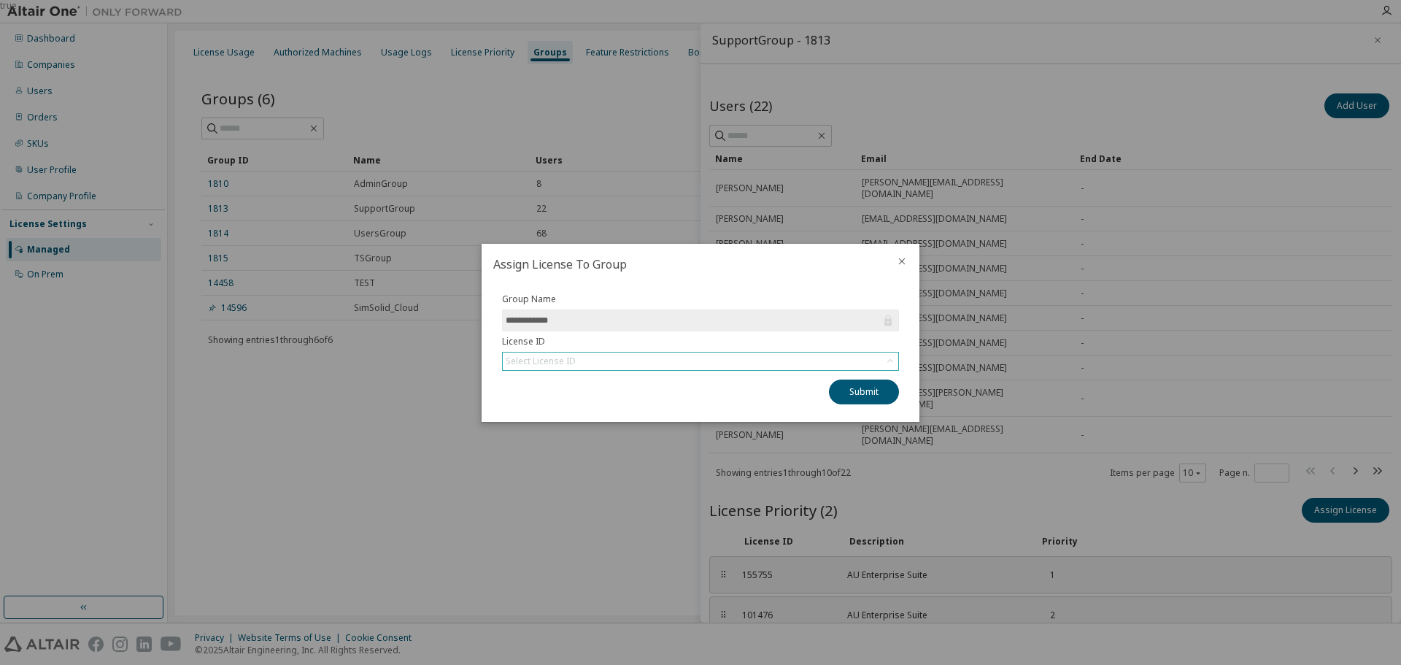
click at [623, 358] on div "Select License ID" at bounding box center [700, 361] width 395 height 18
click at [984, 469] on div "true" at bounding box center [700, 332] width 1401 height 665
click at [903, 260] on icon "close" at bounding box center [902, 261] width 12 height 12
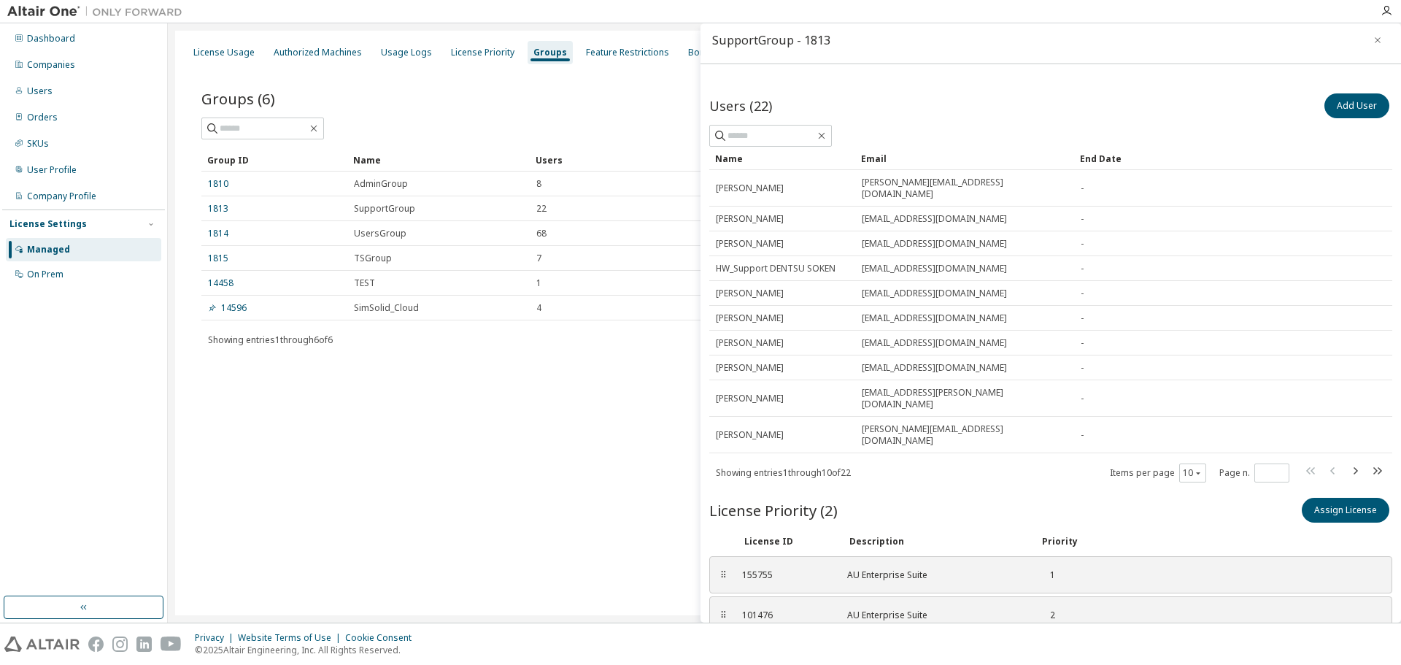
click at [563, 401] on div "License Usage Authorized Machines Usage Logs License Priority Groups Feature Re…" at bounding box center [784, 323] width 1219 height 584
click at [459, 427] on div "License Usage Authorized Machines Usage Logs License Priority Groups Feature Re…" at bounding box center [784, 323] width 1219 height 584
drag, startPoint x: 446, startPoint y: 480, endPoint x: 417, endPoint y: 458, distance: 36.5
click at [445, 480] on div "License Usage Authorized Machines Usage Logs License Priority Groups Feature Re…" at bounding box center [784, 323] width 1219 height 584
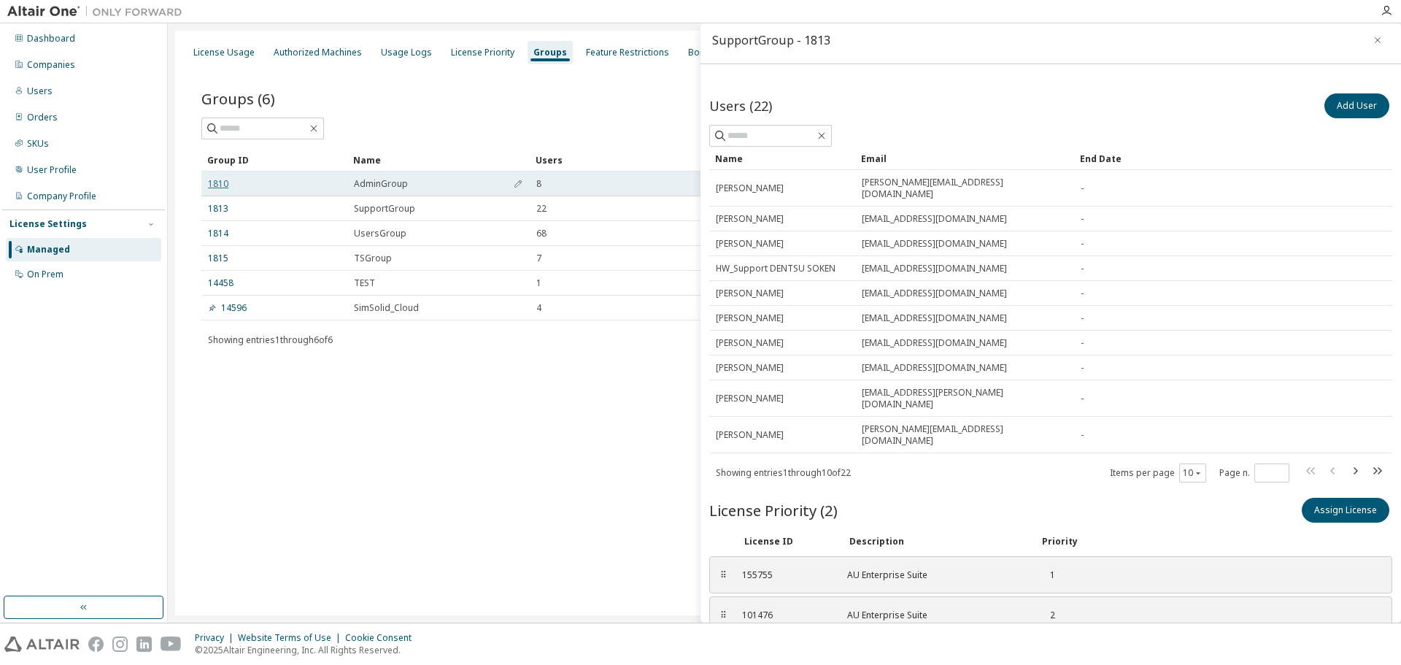
click at [223, 188] on link "1810" at bounding box center [218, 184] width 20 height 12
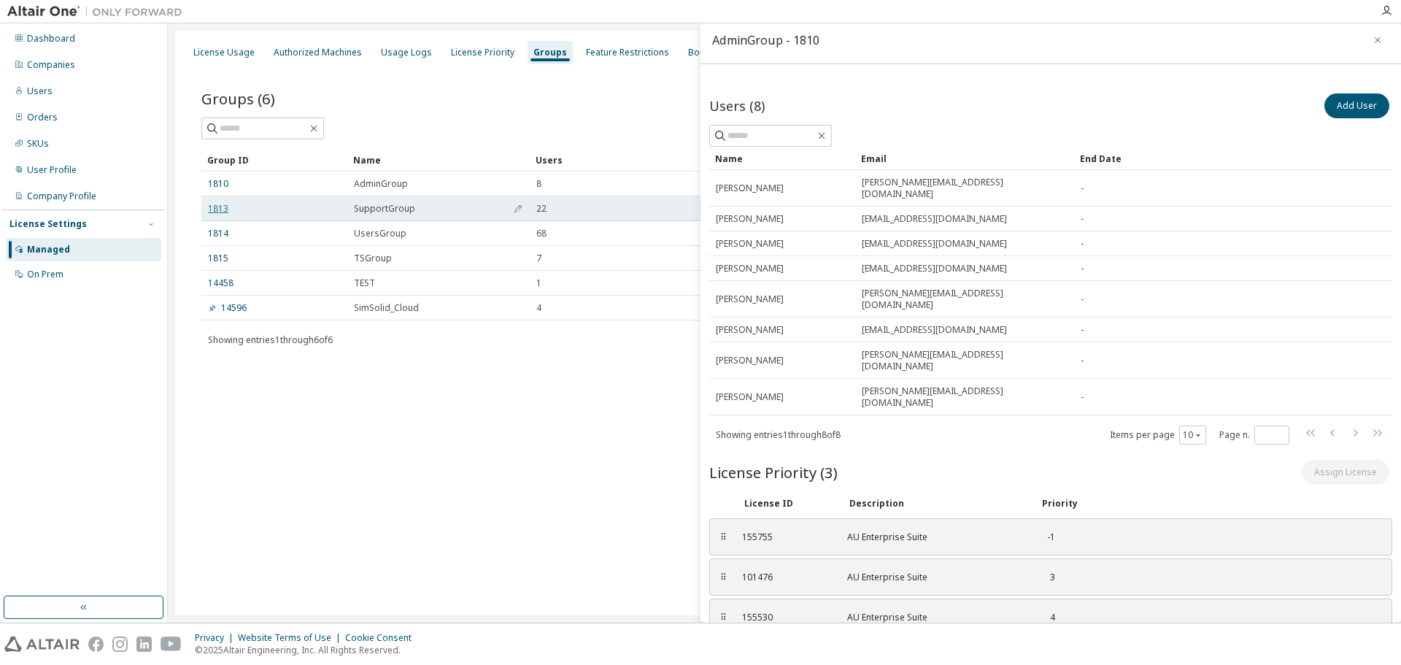
click at [220, 211] on link "1813" at bounding box center [218, 209] width 20 height 12
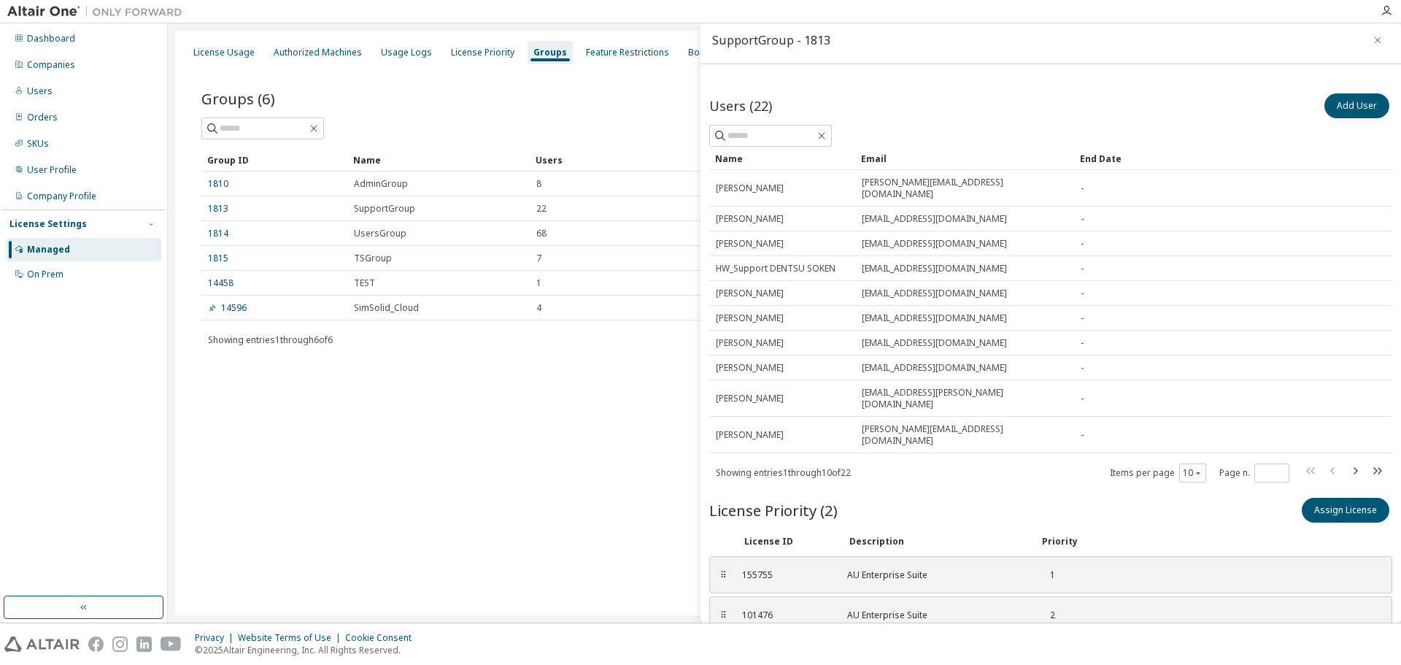
click at [359, 429] on div "License Usage Authorized Machines Usage Logs License Priority Groups Feature Re…" at bounding box center [784, 323] width 1219 height 584
click at [1373, 45] on icon "button" at bounding box center [1378, 40] width 10 height 12
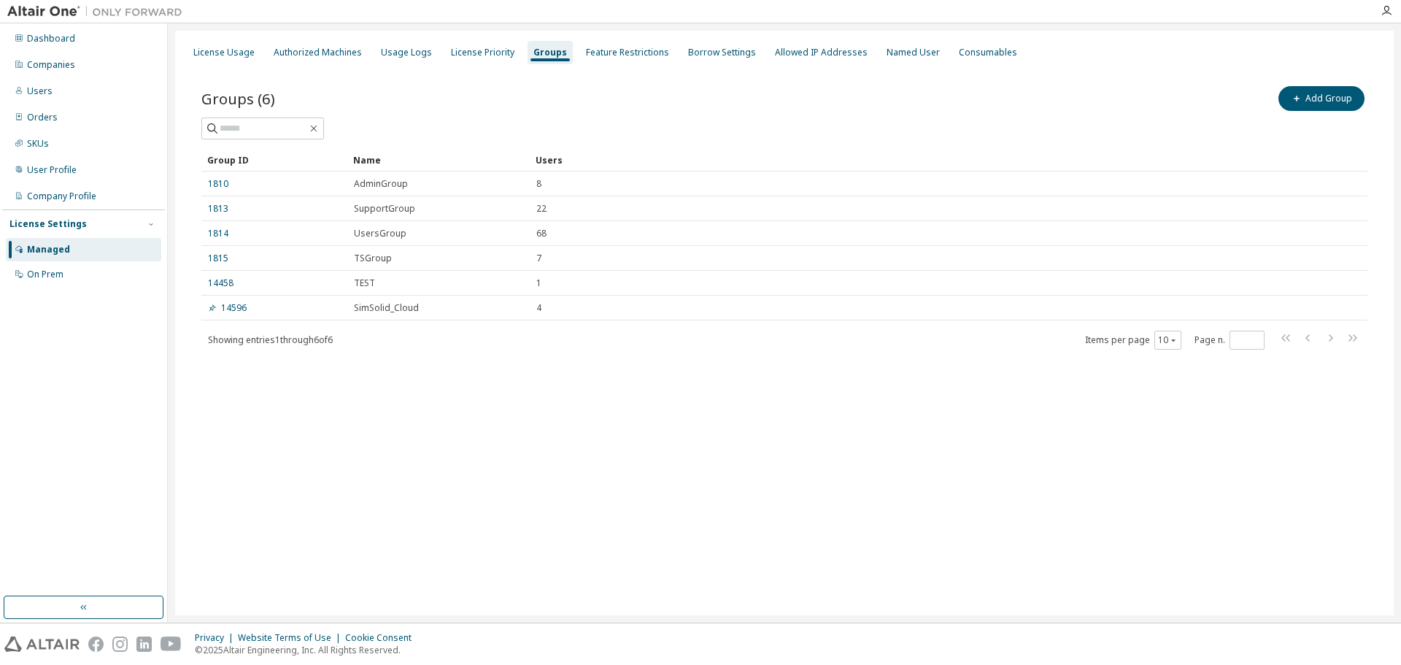
click at [628, 390] on div "License Usage Authorized Machines Usage Logs License Priority Groups Feature Re…" at bounding box center [784, 323] width 1219 height 584
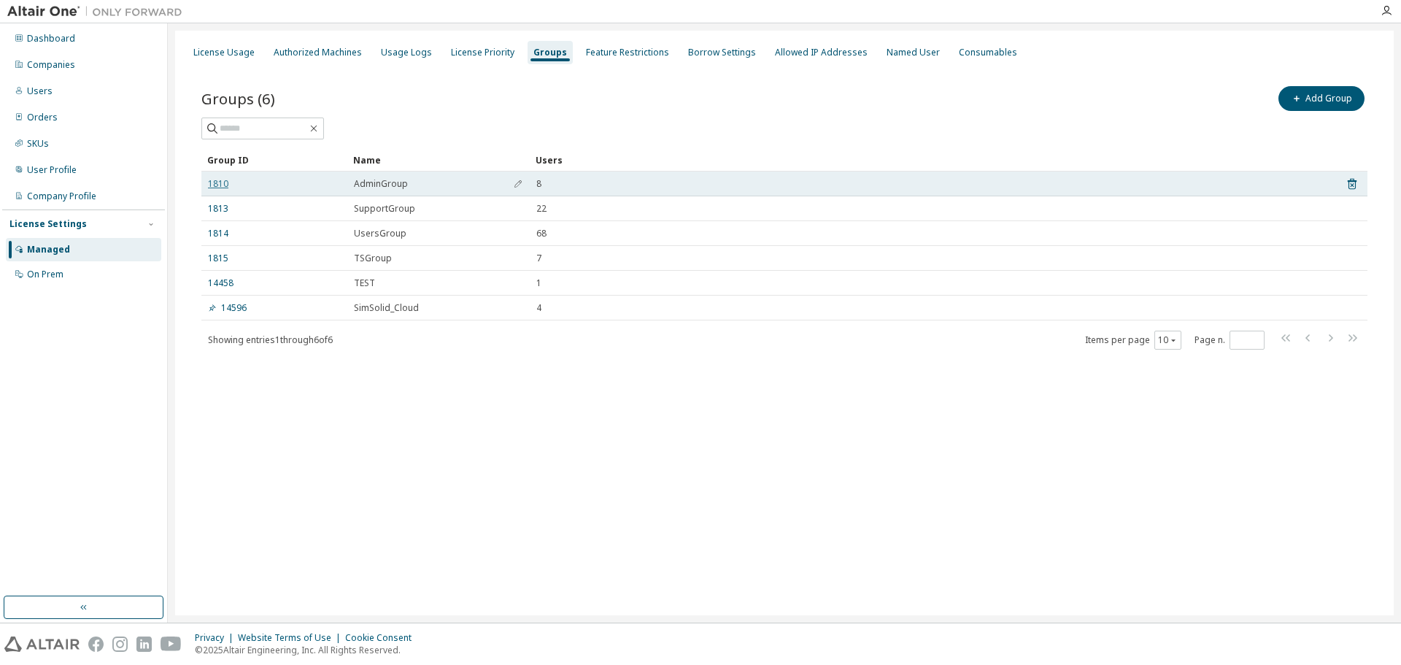
click at [220, 186] on link "1810" at bounding box center [218, 184] width 20 height 12
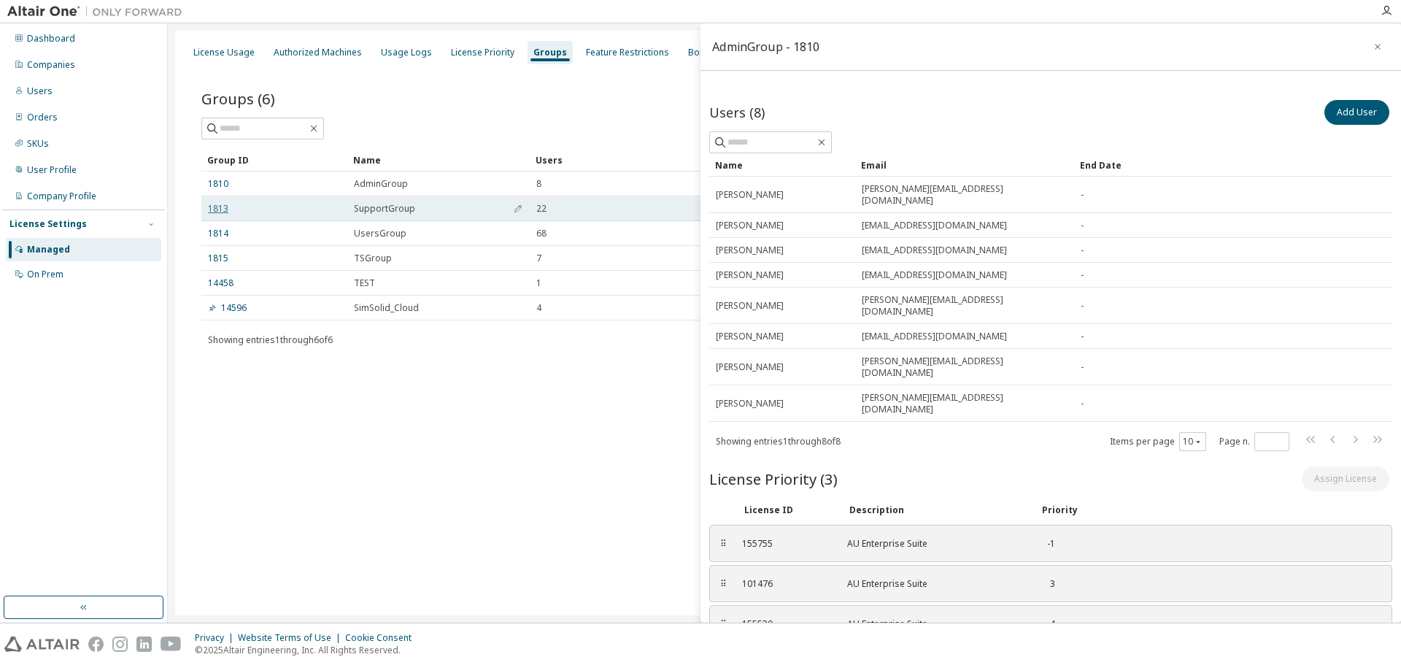
click at [223, 210] on link "1813" at bounding box center [218, 209] width 20 height 12
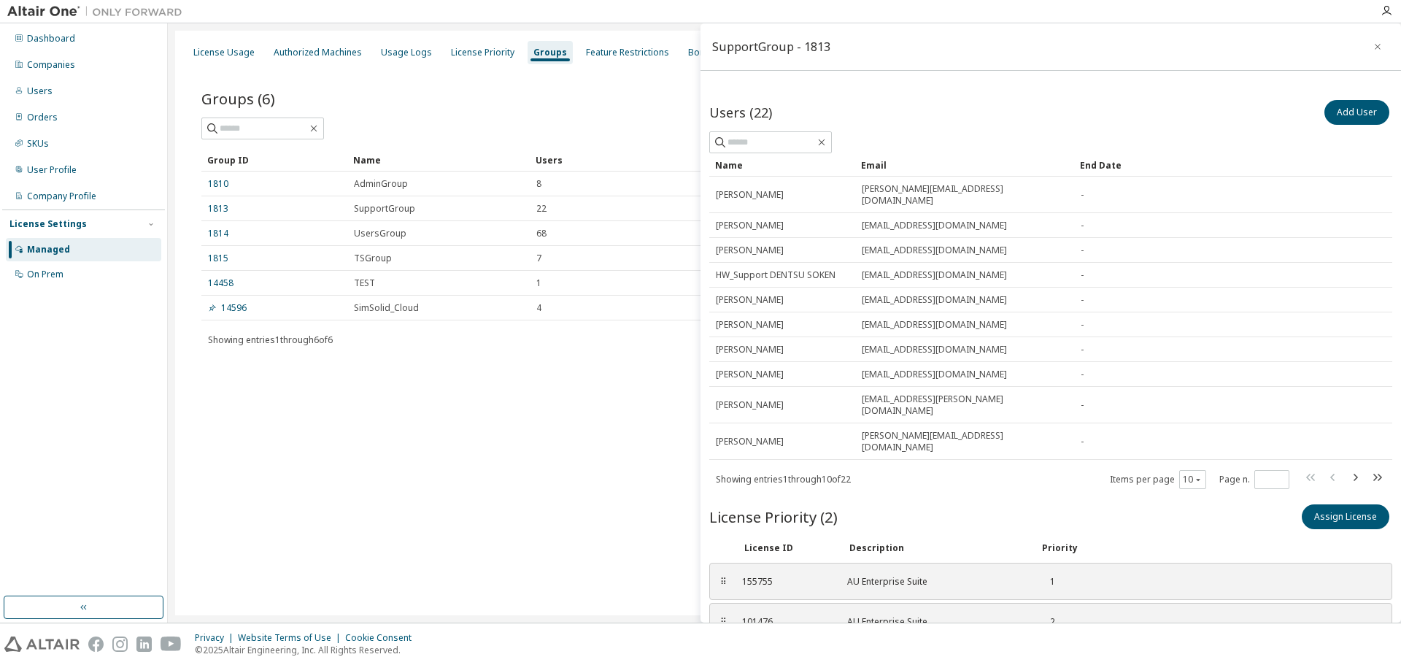
click at [393, 385] on div "Groups (6) Add Group Clear Load Save Save As Field Operator Value Select filter…" at bounding box center [784, 227] width 1201 height 323
click at [555, 421] on div "License Usage Authorized Machines Usage Logs License Priority Groups Feature Re…" at bounding box center [784, 323] width 1219 height 584
click at [1374, 50] on icon "button" at bounding box center [1378, 47] width 10 height 12
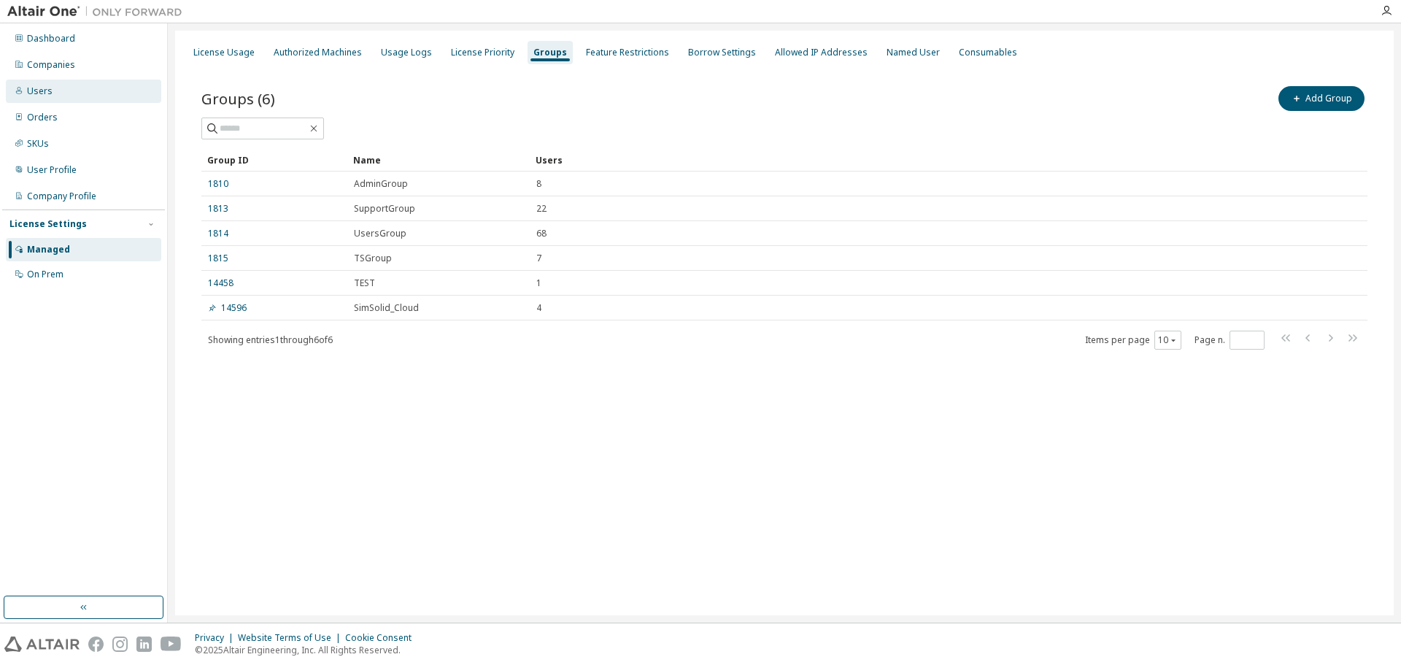
click at [48, 98] on div "Users" at bounding box center [83, 91] width 155 height 23
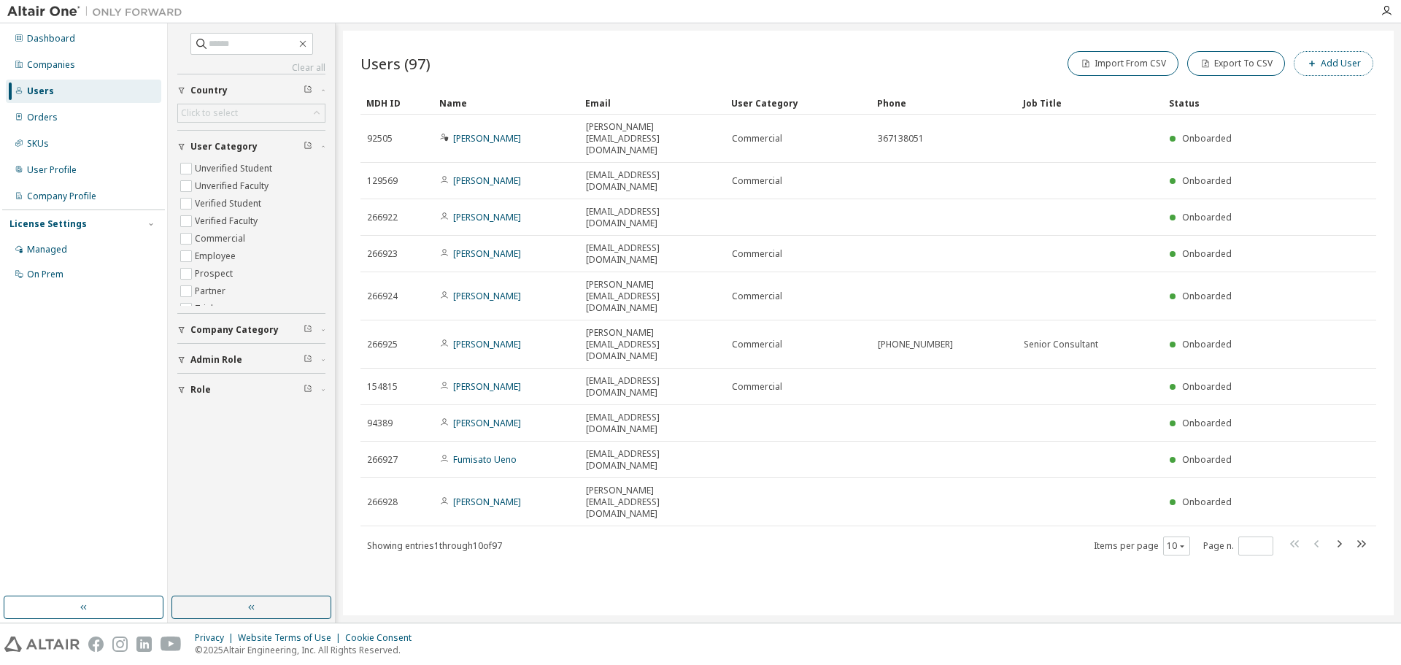
click at [1334, 64] on button "Add User" at bounding box center [1334, 63] width 80 height 25
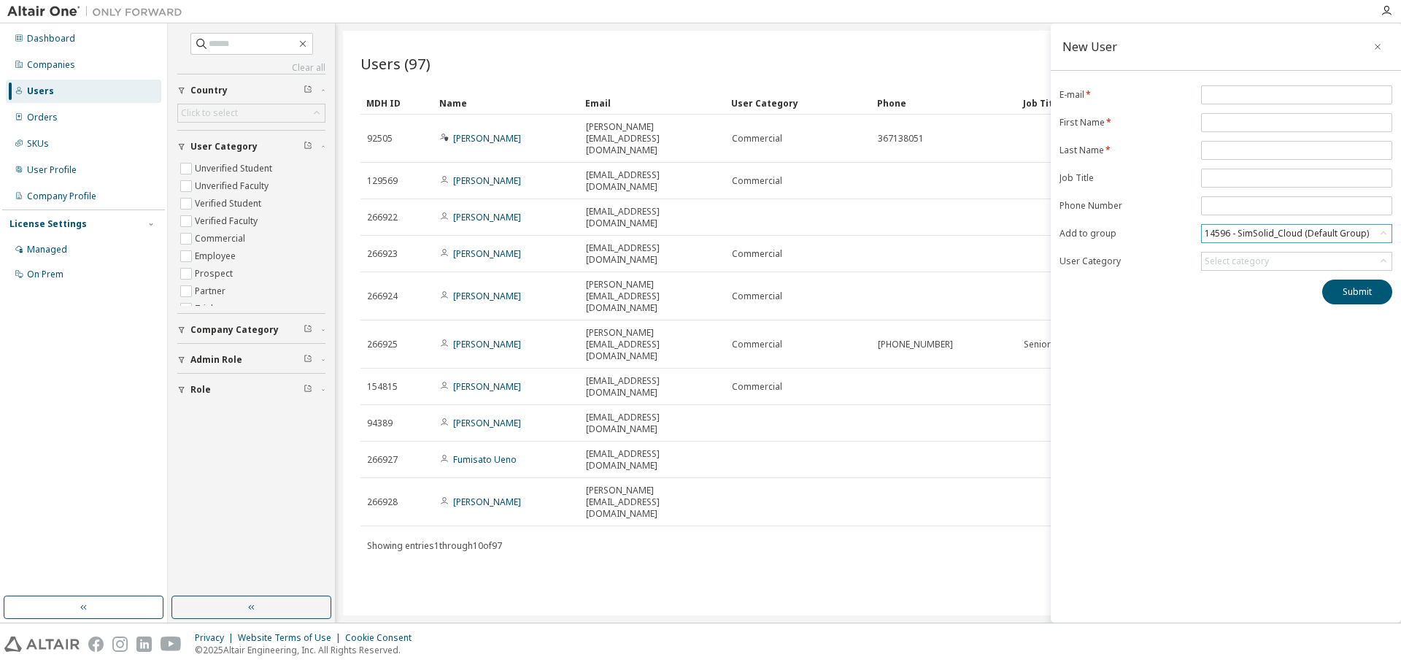
click at [1312, 236] on div "14596 - SimSolid_Cloud (Default Group)" at bounding box center [1287, 233] width 169 height 16
click at [1249, 275] on li "(No Group)" at bounding box center [1296, 274] width 187 height 19
click at [1375, 49] on icon "button" at bounding box center [1378, 47] width 10 height 12
